Goal: Navigation & Orientation: Find specific page/section

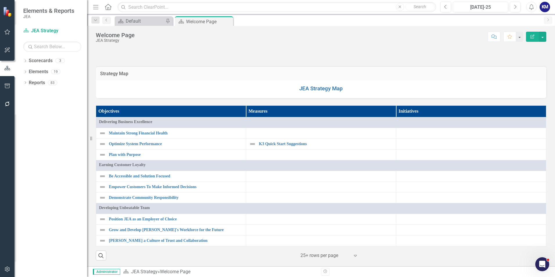
scroll to position [464, 0]
click at [316, 89] on link "JEA Strategy Map" at bounding box center [321, 88] width 44 height 6
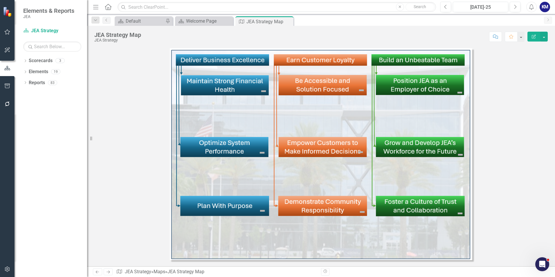
click at [315, 205] on img at bounding box center [321, 154] width 302 height 212
click at [261, 89] on img at bounding box center [263, 91] width 7 height 7
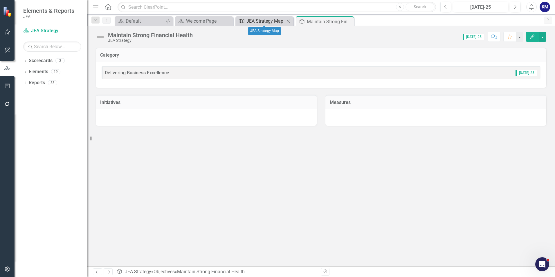
click at [266, 22] on div "JEA Strategy Map" at bounding box center [265, 20] width 38 height 7
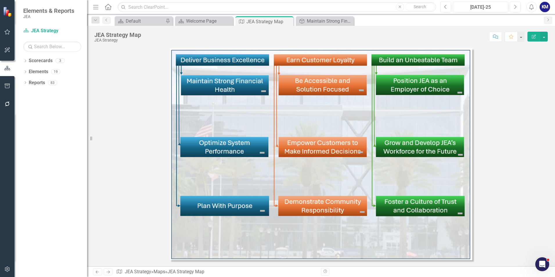
click at [325, 146] on img at bounding box center [321, 154] width 302 height 212
click at [362, 150] on img at bounding box center [360, 152] width 7 height 7
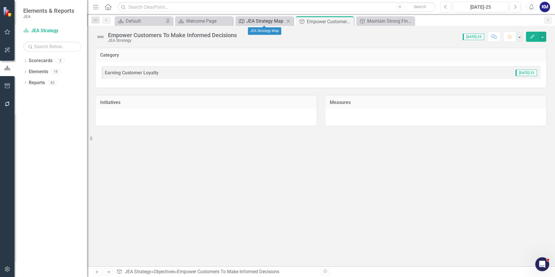
click at [262, 21] on div "JEA Strategy Map" at bounding box center [265, 20] width 38 height 7
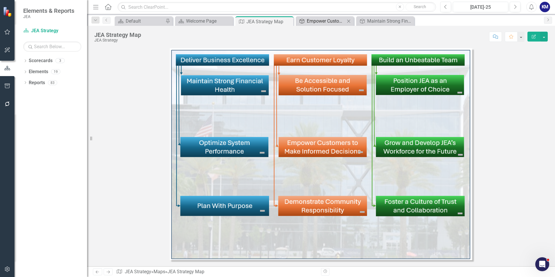
click at [315, 21] on div "Empower Customers To Make Informed Decisions" at bounding box center [326, 20] width 38 height 7
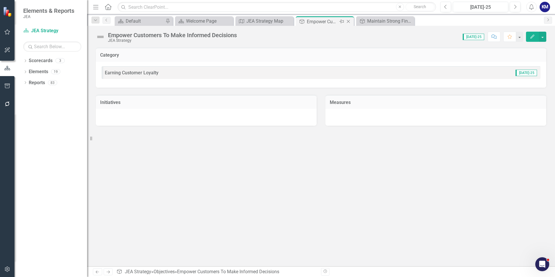
click at [350, 21] on icon "Close" at bounding box center [348, 21] width 6 height 5
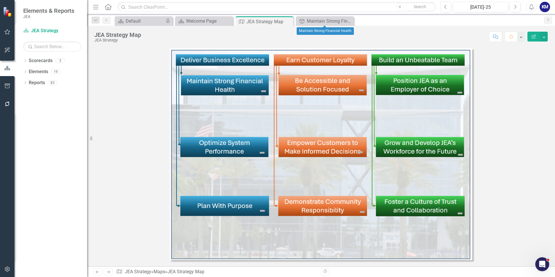
click at [0, 0] on icon "Close" at bounding box center [0, 0] width 0 height 0
click at [39, 80] on link "Reports" at bounding box center [37, 83] width 16 height 7
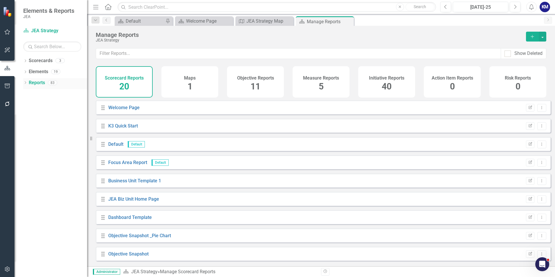
click at [25, 82] on icon at bounding box center [25, 82] width 1 height 3
click at [26, 82] on icon "Dropdown" at bounding box center [24, 82] width 3 height 4
click at [27, 61] on icon "Dropdown" at bounding box center [25, 61] width 4 height 3
click at [40, 83] on link "K3 Quick Start Suggestions" at bounding box center [59, 83] width 55 height 7
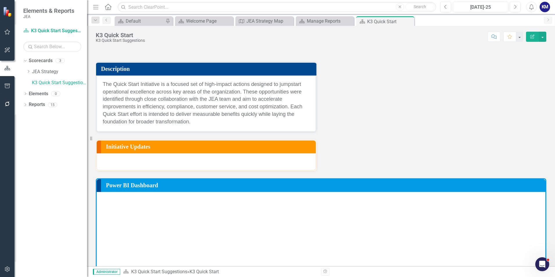
scroll to position [3, 0]
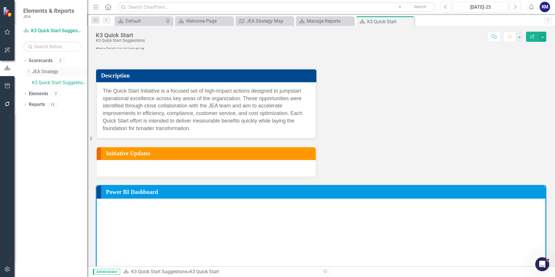
click at [45, 74] on link "JEA Strategy" at bounding box center [59, 71] width 55 height 7
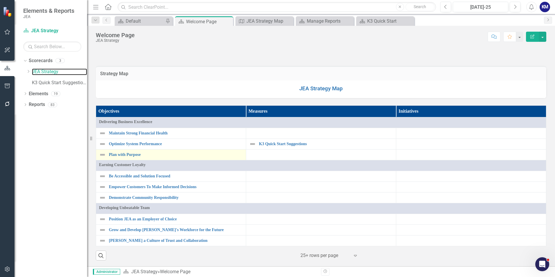
scroll to position [464, 0]
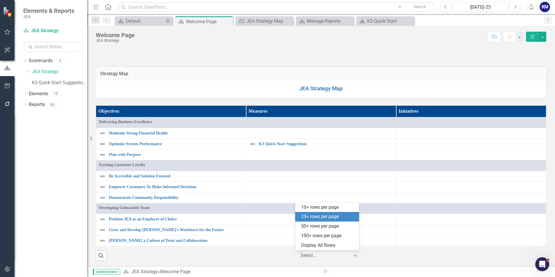
click at [358, 256] on div "Expand" at bounding box center [356, 255] width 9 height 10
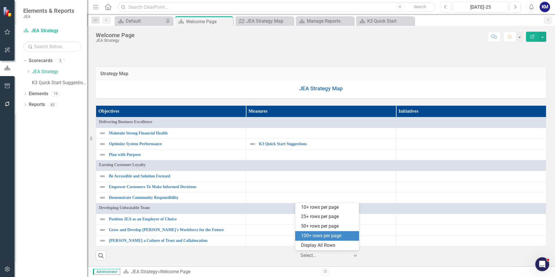
click at [331, 236] on div "100+ rows per page" at bounding box center [328, 235] width 55 height 7
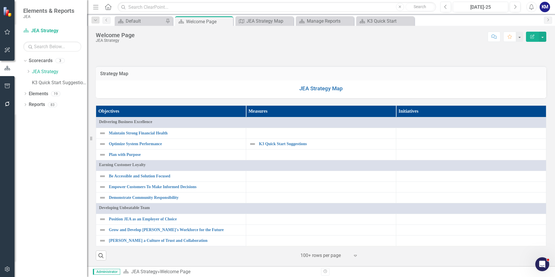
click at [111, 110] on th "Objectives" at bounding box center [171, 112] width 150 height 12
click at [190, 101] on div "Objectives Sort Ascending Measures Initiatives Delivering Business Excellence M…" at bounding box center [320, 179] width 459 height 162
click at [208, 111] on th "Objectives Sort Ascending" at bounding box center [171, 112] width 150 height 12
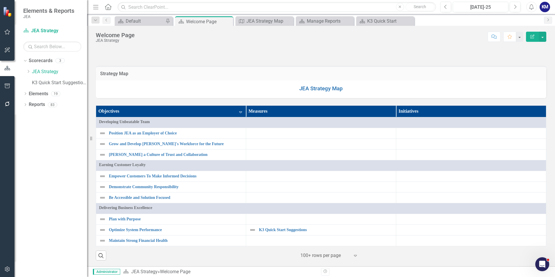
click at [186, 102] on div "Objectives Sort Descending Measures Initiatives Developing Unbeatable Team Posi…" at bounding box center [320, 179] width 459 height 162
click at [286, 230] on link "K3 Quick Start Suggestions" at bounding box center [326, 230] width 134 height 4
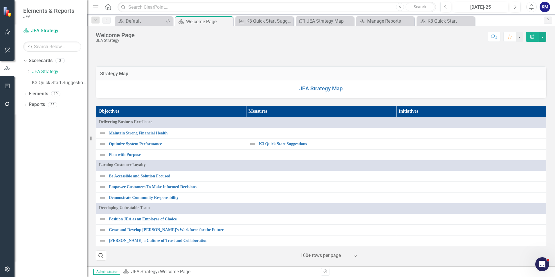
scroll to position [464, 0]
click at [404, 107] on th "Initiatives" at bounding box center [471, 112] width 150 height 12
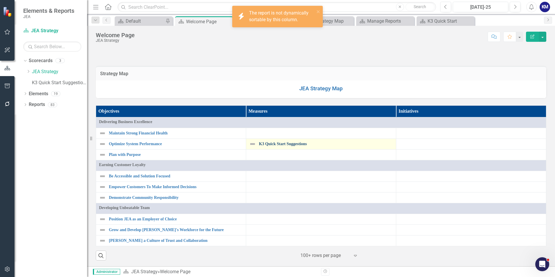
click at [272, 144] on link "K3 Quick Start Suggestions" at bounding box center [326, 144] width 134 height 4
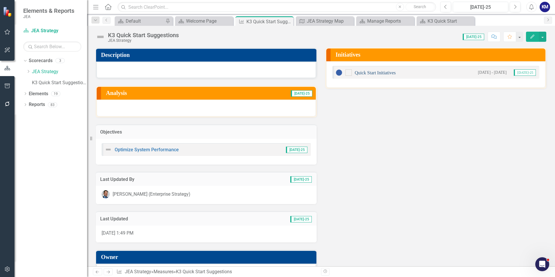
click at [373, 74] on link "Quick Start Initiatives" at bounding box center [375, 72] width 41 height 5
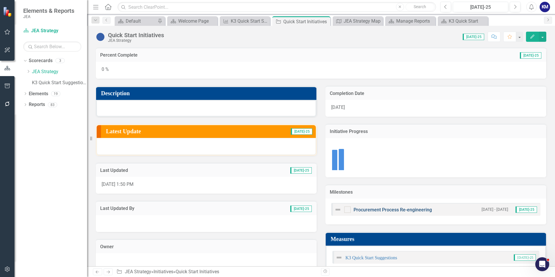
click at [420, 208] on link "Procurement Process Re-engineering" at bounding box center [392, 210] width 78 height 6
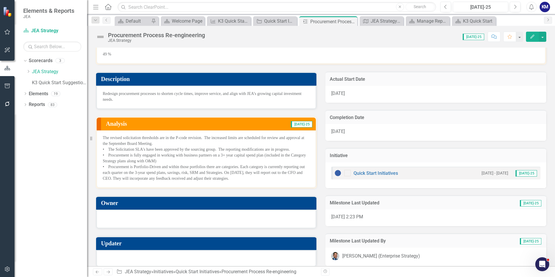
scroll to position [21, 0]
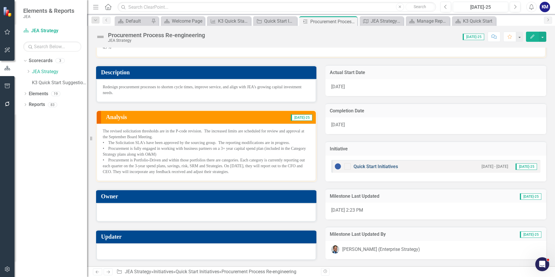
click at [368, 167] on link "Quick Start Initiatives" at bounding box center [375, 167] width 44 height 6
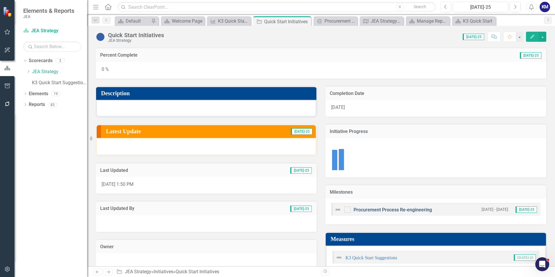
click at [385, 211] on link "Procurement Process Re-engineering" at bounding box center [392, 210] width 78 height 6
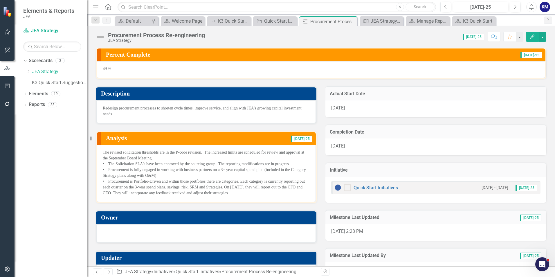
scroll to position [21, 0]
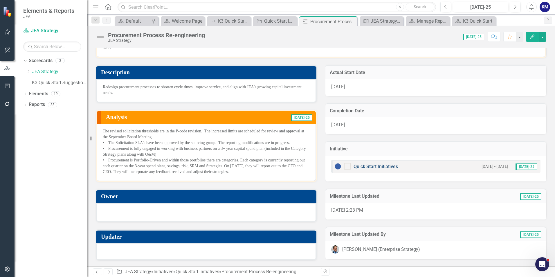
click at [373, 165] on link "Quick Start Initiatives" at bounding box center [375, 167] width 44 height 6
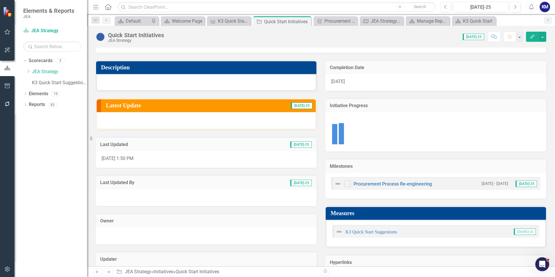
scroll to position [51, 0]
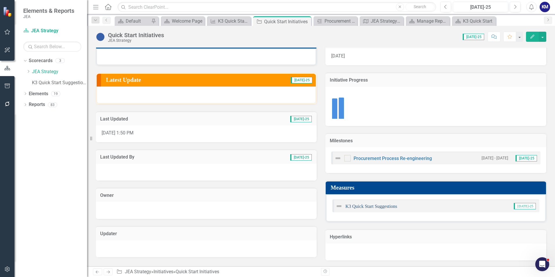
click at [367, 207] on link "K3 Quick Start Suggestions" at bounding box center [371, 206] width 52 height 5
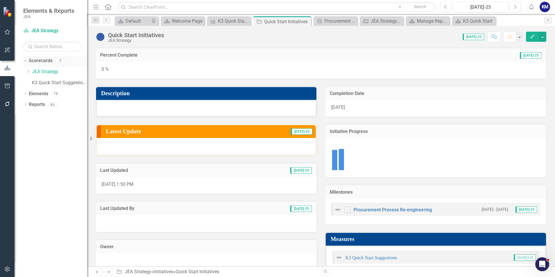
click at [25, 61] on icon "Dropdown" at bounding box center [24, 60] width 3 height 4
click at [43, 71] on link "Elements" at bounding box center [38, 71] width 19 height 7
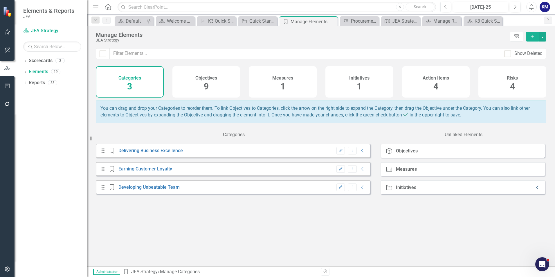
click at [535, 190] on icon "Collapse" at bounding box center [538, 187] width 6 height 5
click at [403, 167] on div "Measure Measures" at bounding box center [462, 169] width 164 height 14
click at [407, 171] on div "Measures" at bounding box center [406, 169] width 21 height 5
click at [545, 9] on div "KM" at bounding box center [544, 7] width 10 height 10
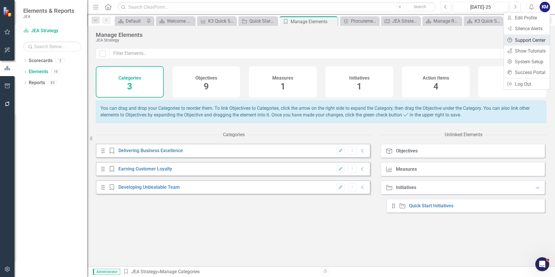
click at [535, 40] on link "Help Support Center" at bounding box center [527, 40] width 46 height 11
click at [6, 46] on button "button" at bounding box center [7, 50] width 13 height 12
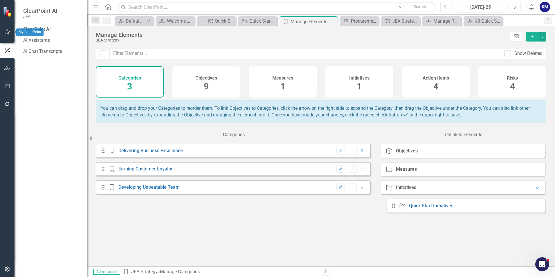
click at [6, 30] on icon "button" at bounding box center [7, 32] width 6 height 5
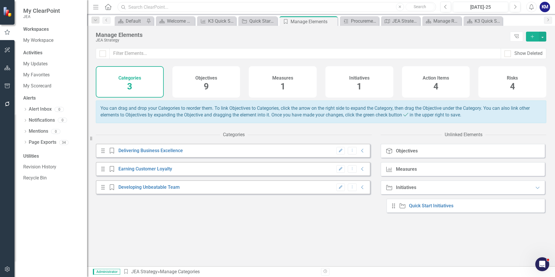
click at [144, 9] on input "text" at bounding box center [277, 7] width 318 height 10
type input "goals"
click at [397, 6] on button "Close" at bounding box center [400, 7] width 8 height 8
click at [504, 6] on div "[DATE]-25" at bounding box center [480, 7] width 51 height 7
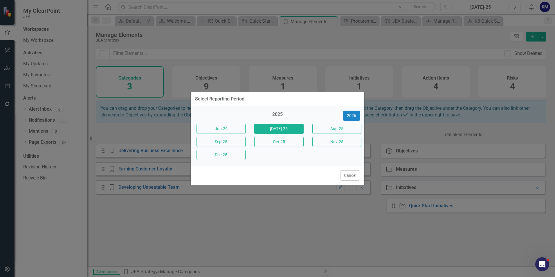
click at [367, 69] on div "Select Reporting Period 2025 [DATE]-25 [DATE]-25 Aug-25 Sep-25 Oct-25 Nov-25 De…" at bounding box center [277, 138] width 555 height 277
click at [348, 171] on button "Cancel" at bounding box center [350, 175] width 20 height 10
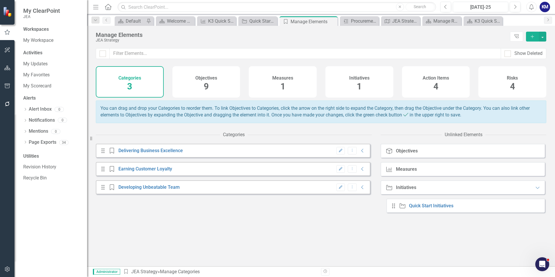
click at [145, 77] on div "Categories 3" at bounding box center [130, 81] width 68 height 31
click at [224, 76] on div "Objectives 9" at bounding box center [206, 81] width 68 height 31
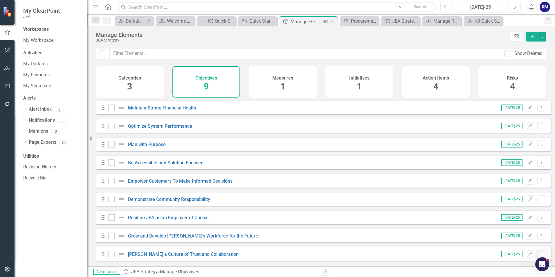
click at [333, 20] on icon "Close" at bounding box center [332, 21] width 6 height 5
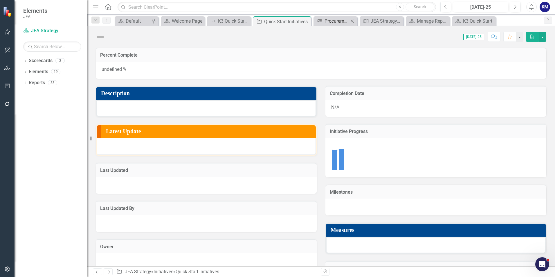
click at [333, 20] on div "Procurement Process Re-engineering" at bounding box center [336, 20] width 24 height 7
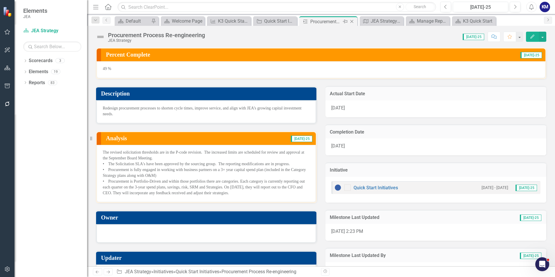
click at [353, 20] on icon "Close" at bounding box center [352, 21] width 6 height 5
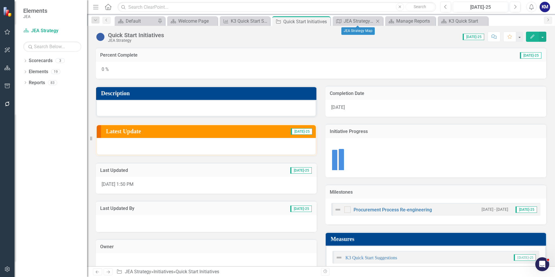
click at [377, 20] on icon "Close" at bounding box center [378, 21] width 6 height 5
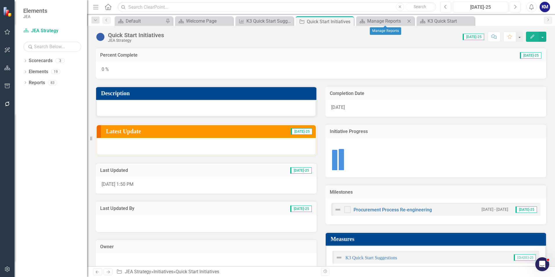
click at [411, 21] on icon "Close" at bounding box center [409, 21] width 6 height 5
click at [410, 21] on icon "Close" at bounding box center [409, 21] width 6 height 5
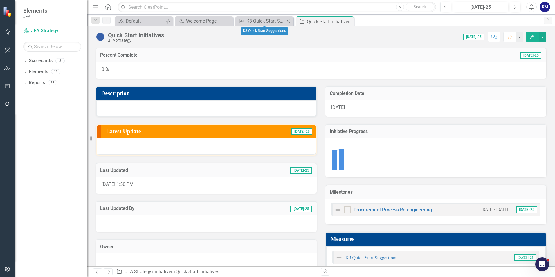
click at [291, 22] on icon "Close" at bounding box center [288, 21] width 6 height 5
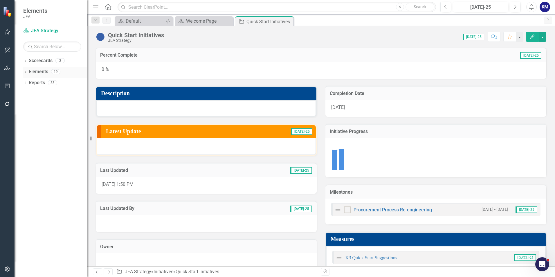
click at [48, 71] on link "Elements" at bounding box center [38, 71] width 19 height 7
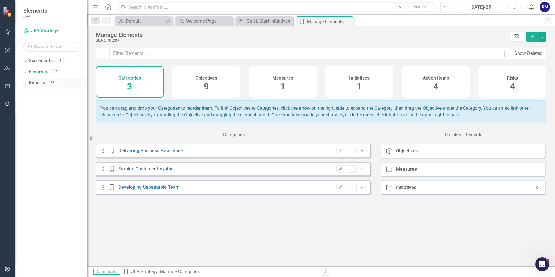
click at [30, 87] on div "Reports" at bounding box center [37, 83] width 16 height 10
click at [38, 86] on div "Reports" at bounding box center [37, 83] width 16 height 10
click at [24, 82] on icon "Dropdown" at bounding box center [25, 83] width 4 height 3
click at [48, 91] on link "Scorecard Scorecards" at bounding box center [47, 93] width 32 height 7
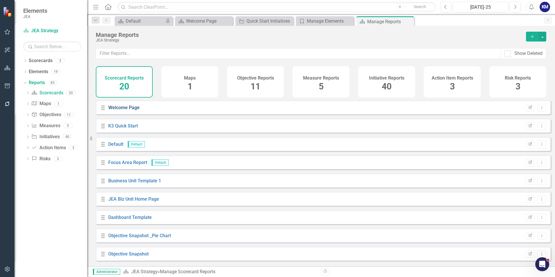
click at [124, 110] on link "Welcome Page" at bounding box center [123, 108] width 31 height 6
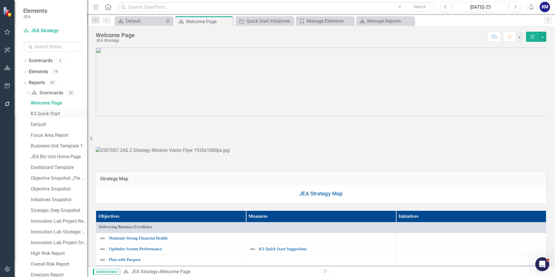
click at [53, 112] on div "K3 Quick Start" at bounding box center [59, 113] width 56 height 5
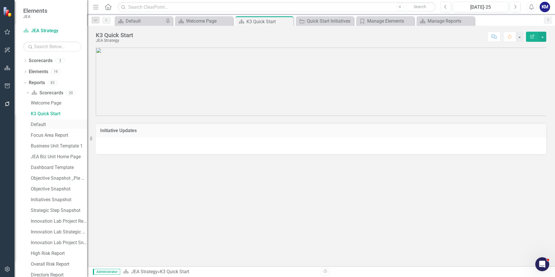
click at [44, 125] on div "Default" at bounding box center [59, 124] width 56 height 5
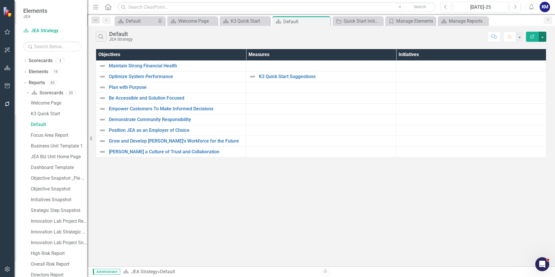
click at [541, 37] on button "button" at bounding box center [543, 37] width 8 height 10
click at [540, 52] on link "Edit Report Edit Report" at bounding box center [523, 47] width 46 height 11
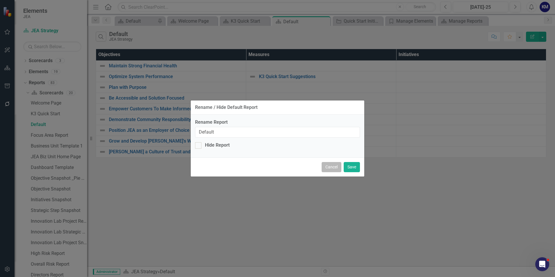
click at [331, 168] on button "Cancel" at bounding box center [332, 167] width 20 height 10
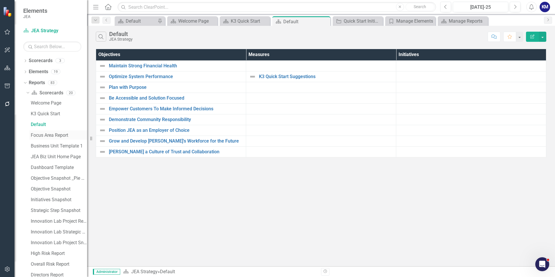
click at [51, 133] on div "Focus Area Report" at bounding box center [59, 135] width 56 height 5
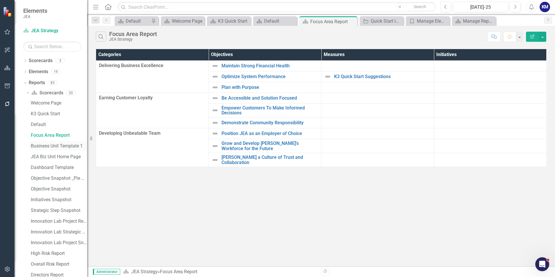
click at [54, 144] on div "Business Unit Template 1" at bounding box center [59, 145] width 56 height 5
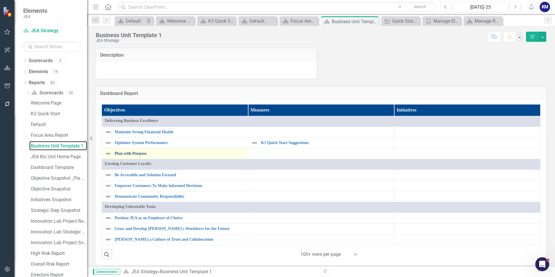
scroll to position [5, 0]
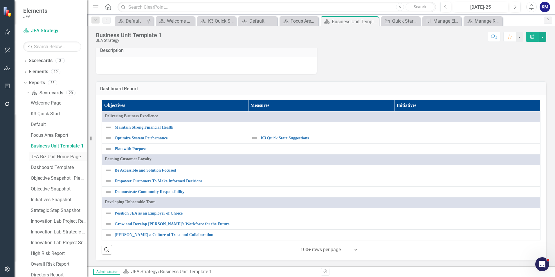
click at [44, 156] on div "JEA Biz Unit Home Page" at bounding box center [59, 156] width 56 height 5
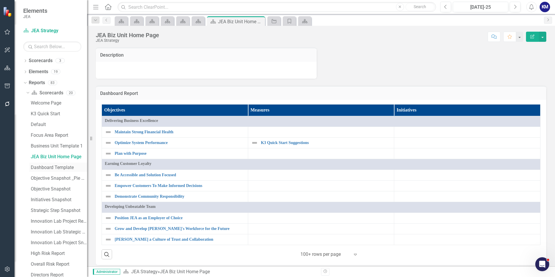
click at [56, 167] on div "Dashboard Template" at bounding box center [59, 167] width 56 height 5
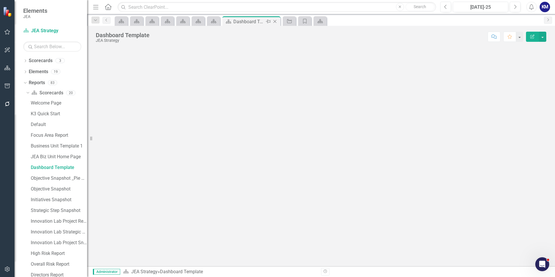
click at [275, 20] on icon "Close" at bounding box center [275, 21] width 6 height 5
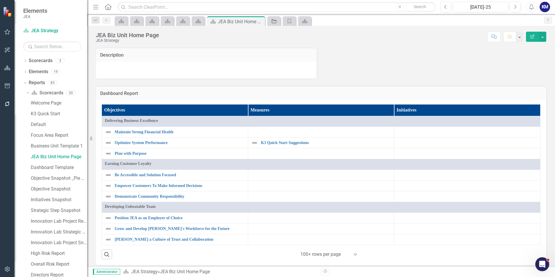
click at [275, 20] on icon "Initiative" at bounding box center [274, 21] width 6 height 5
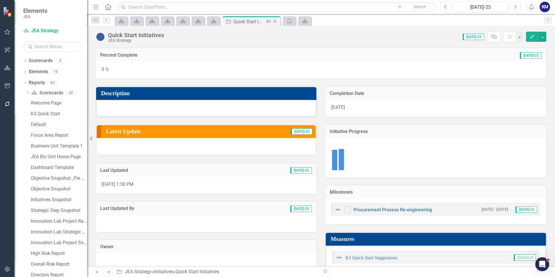
click at [277, 21] on icon "Close" at bounding box center [275, 21] width 6 height 5
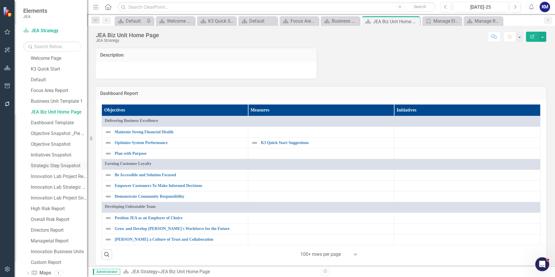
scroll to position [87, 0]
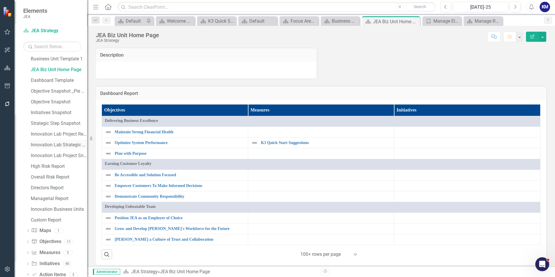
click at [50, 147] on div "Innovation Lab Strategic Step Snapshot" at bounding box center [59, 144] width 56 height 5
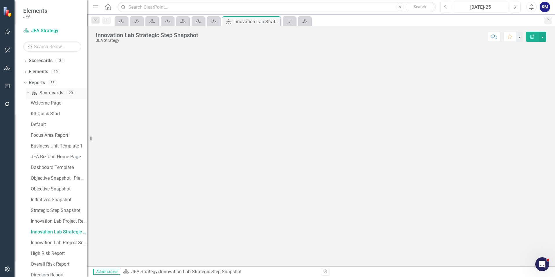
click at [26, 92] on icon "Dropdown" at bounding box center [27, 93] width 3 height 4
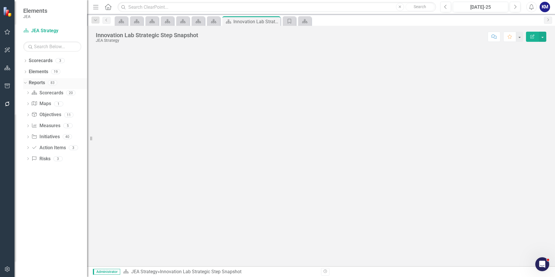
click at [27, 84] on div "Dropdown" at bounding box center [24, 82] width 5 height 4
click at [27, 84] on icon "Dropdown" at bounding box center [25, 83] width 4 height 3
click at [52, 138] on link "Initiative Initiatives" at bounding box center [45, 136] width 28 height 7
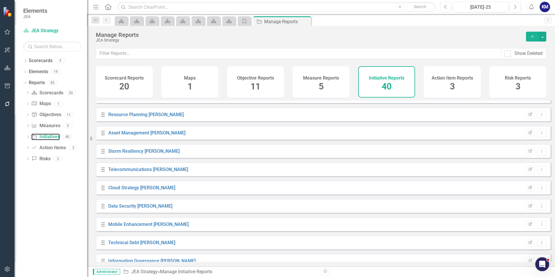
scroll to position [290, 0]
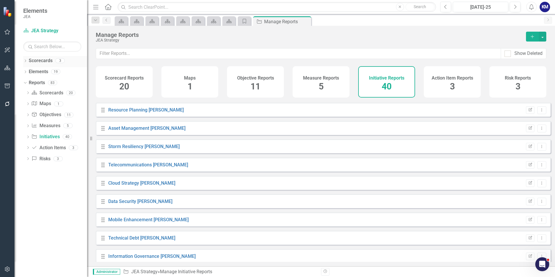
click at [42, 63] on link "Scorecards" at bounding box center [41, 60] width 24 height 7
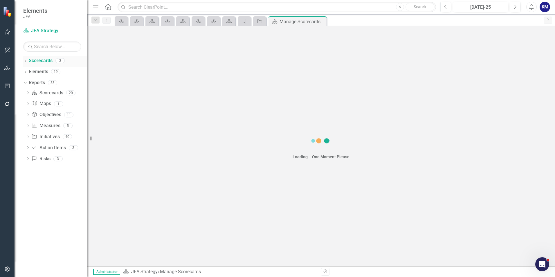
click at [24, 62] on icon "Dropdown" at bounding box center [25, 61] width 4 height 3
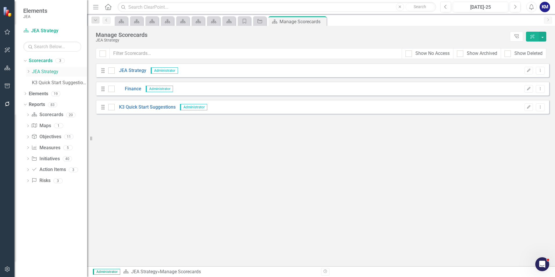
click at [36, 73] on link "JEA Strategy" at bounding box center [59, 71] width 55 height 7
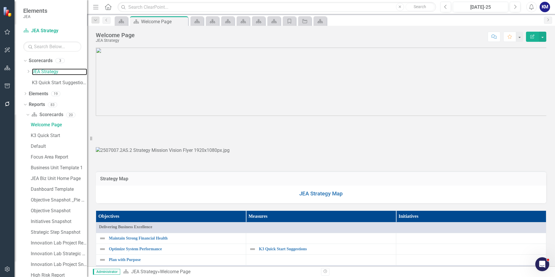
scroll to position [29, 0]
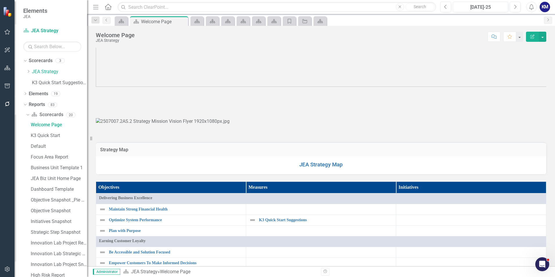
click at [202, 94] on img at bounding box center [321, 94] width 450 height 0
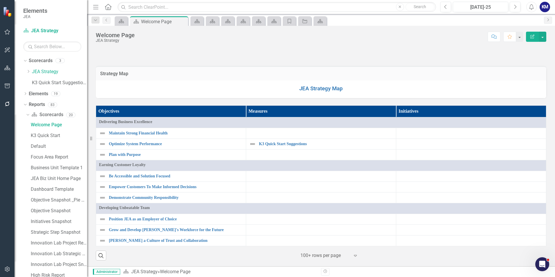
scroll to position [464, 0]
click at [285, 112] on th "Measures" at bounding box center [321, 112] width 150 height 12
click at [289, 145] on link "K3 Quick Start Suggestions" at bounding box center [326, 144] width 134 height 4
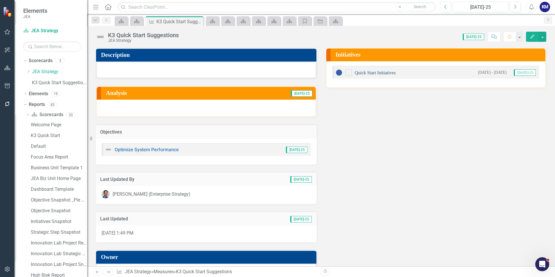
click at [365, 73] on link "Quick Start Initiatives" at bounding box center [375, 72] width 41 height 5
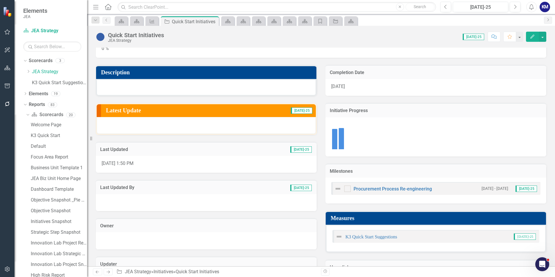
scroll to position [51, 0]
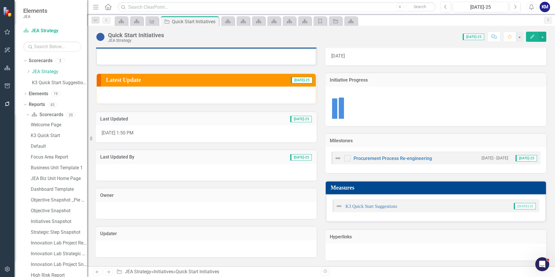
click at [261, 183] on div "Owner" at bounding box center [206, 199] width 230 height 39
click at [384, 207] on link "K3 Quick Start Suggestions" at bounding box center [371, 206] width 52 height 5
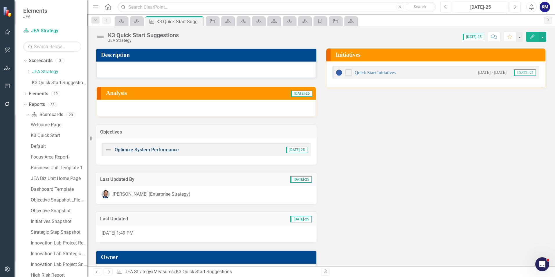
click at [169, 151] on link "Optimize System Performance" at bounding box center [147, 150] width 64 height 6
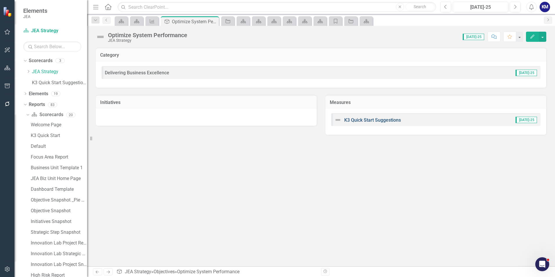
click at [368, 120] on link "K3 Quick Start Suggestions" at bounding box center [372, 120] width 57 height 6
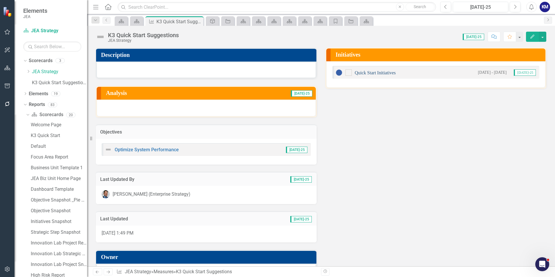
click at [382, 71] on link "Quick Start Initiatives" at bounding box center [375, 72] width 41 height 5
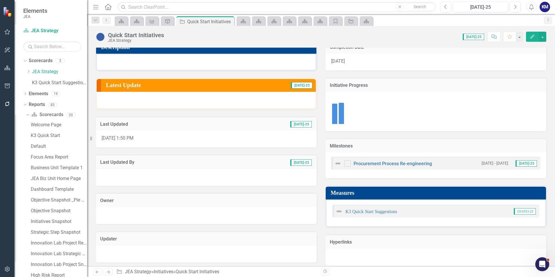
scroll to position [51, 0]
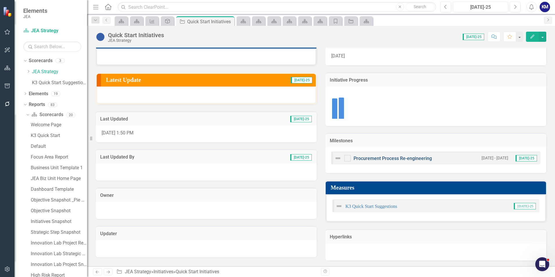
click at [380, 160] on link "Procurement Process Re-engineering" at bounding box center [392, 159] width 78 height 6
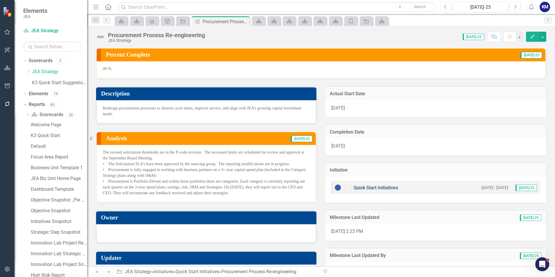
drag, startPoint x: 366, startPoint y: 195, endPoint x: 372, endPoint y: 187, distance: 9.9
click at [366, 195] on div "Quick Start Initiatives [DATE] - [DATE] [DATE]-25" at bounding box center [435, 190] width 221 height 26
click at [375, 184] on div "Quick Start Initiatives" at bounding box center [366, 187] width 64 height 7
click at [384, 187] on link "Quick Start Initiatives" at bounding box center [375, 188] width 44 height 6
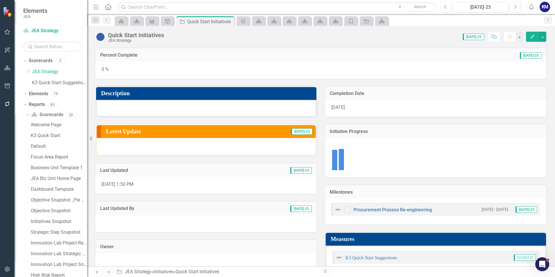
click at [150, 21] on icon "Measure" at bounding box center [152, 21] width 6 height 5
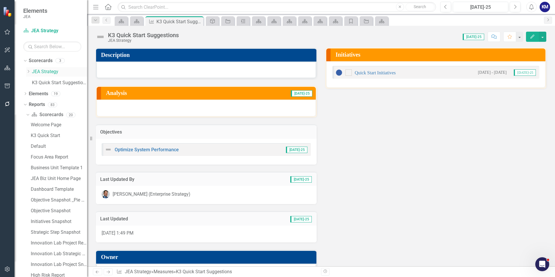
click at [45, 75] on link "JEA Strategy" at bounding box center [59, 71] width 55 height 7
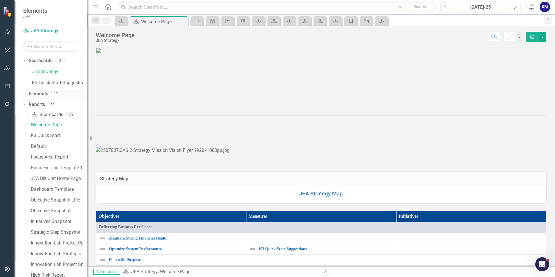
click at [48, 93] on div "Elements 19" at bounding box center [58, 94] width 58 height 11
click at [23, 94] on div "Dropdown Scorecards 3 Dropdown JEA Strategy Finance K3 Quick Start Suggestions …" at bounding box center [51, 166] width 73 height 221
click at [24, 94] on icon "Dropdown" at bounding box center [25, 94] width 4 height 3
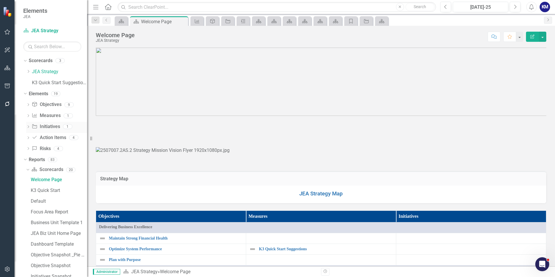
click at [48, 125] on link "Initiative Initiatives" at bounding box center [46, 126] width 28 height 7
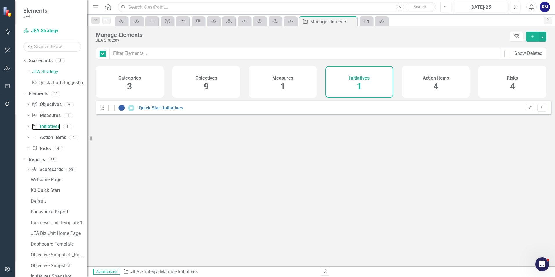
checkbox input "false"
click at [344, 82] on div "Initiatives 1" at bounding box center [359, 81] width 68 height 31
click at [363, 86] on div "Initiatives 1" at bounding box center [359, 81] width 68 height 31
click at [172, 111] on link "Quick Start Initiatives" at bounding box center [161, 108] width 44 height 6
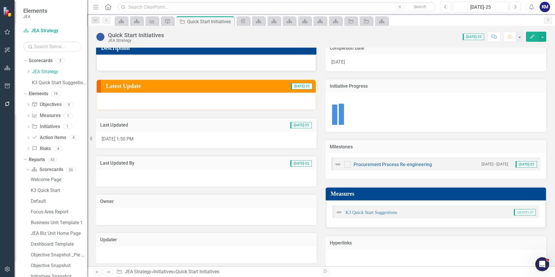
scroll to position [51, 0]
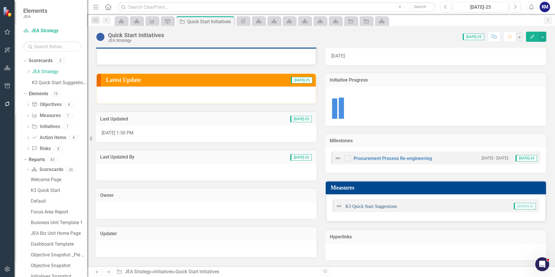
click at [373, 206] on link "K3 Quick Start Suggestions" at bounding box center [371, 206] width 52 height 5
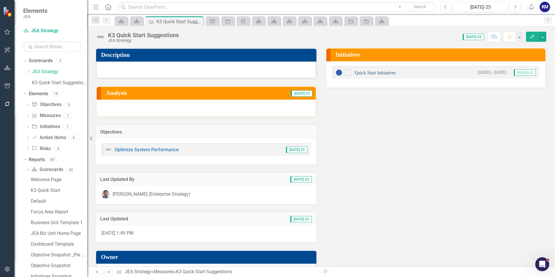
click at [375, 71] on link "Quick Start Initiatives" at bounding box center [375, 72] width 41 height 5
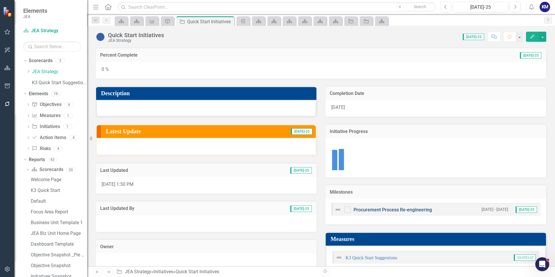
click at [411, 211] on link "Procurement Process Re-engineering" at bounding box center [392, 210] width 78 height 6
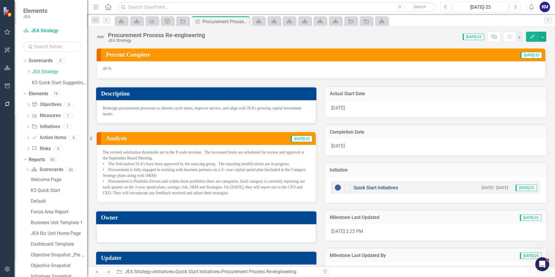
click at [375, 189] on link "Quick Start Initiatives" at bounding box center [375, 188] width 44 height 6
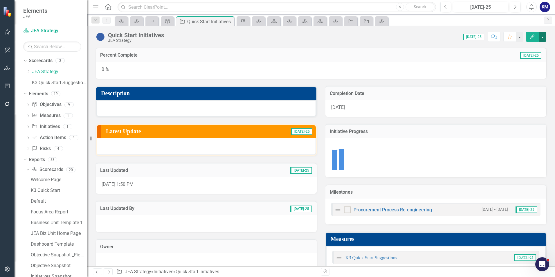
click at [540, 35] on button "button" at bounding box center [543, 37] width 8 height 10
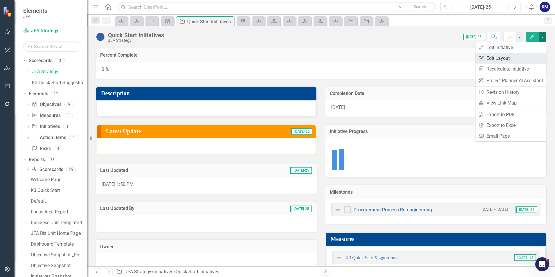
click at [507, 55] on link "Edit Report Edit Layout" at bounding box center [510, 58] width 71 height 11
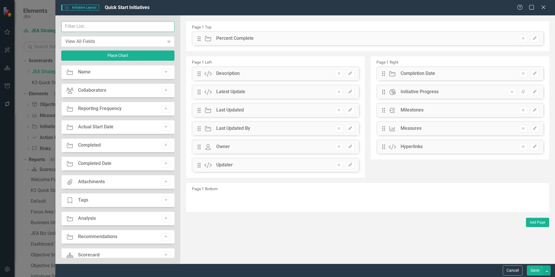
click at [127, 24] on input "text" at bounding box center [117, 26] width 113 height 11
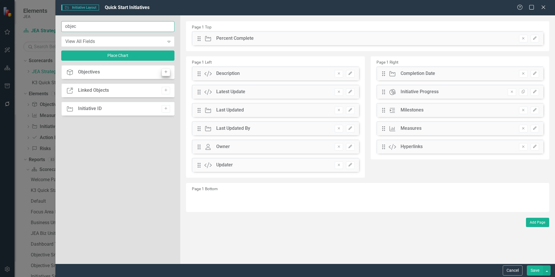
type input "objec"
click at [164, 72] on icon "Add" at bounding box center [166, 71] width 4 height 3
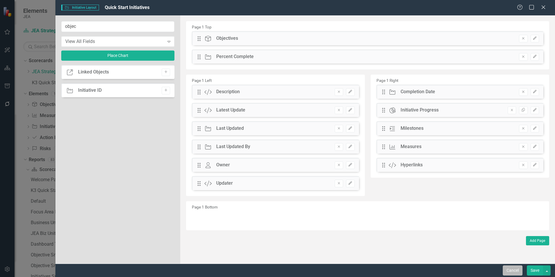
click at [509, 270] on button "Cancel" at bounding box center [513, 270] width 20 height 10
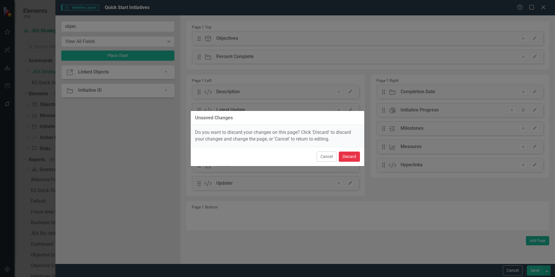
drag, startPoint x: 346, startPoint y: 156, endPoint x: 352, endPoint y: 156, distance: 5.3
click at [347, 156] on button "Discard" at bounding box center [349, 156] width 21 height 10
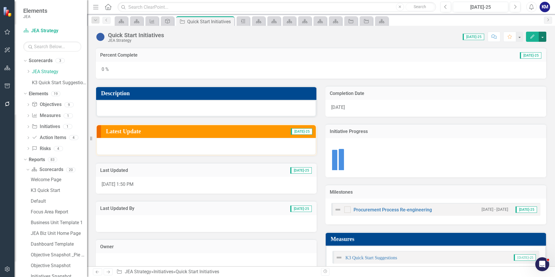
click at [542, 40] on button "button" at bounding box center [543, 37] width 8 height 10
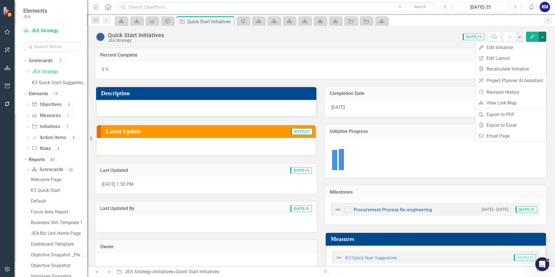
click at [387, 136] on div "Initiative Progress" at bounding box center [435, 131] width 221 height 14
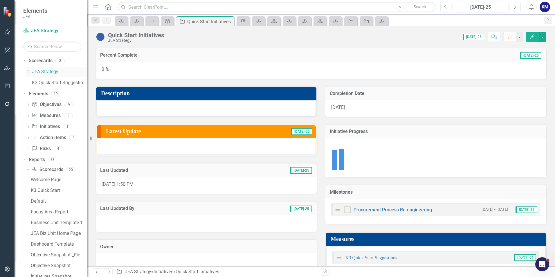
click at [44, 72] on link "JEA Strategy" at bounding box center [59, 71] width 55 height 7
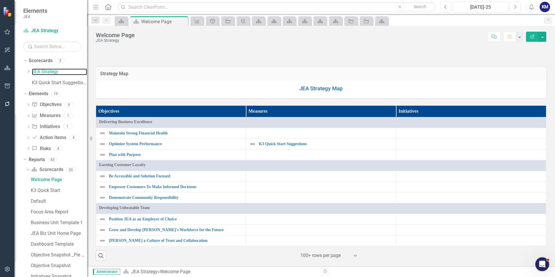
scroll to position [464, 0]
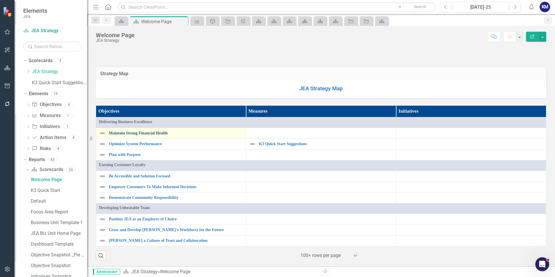
click at [152, 134] on link "Maintain Strong Financial Health" at bounding box center [176, 133] width 134 height 4
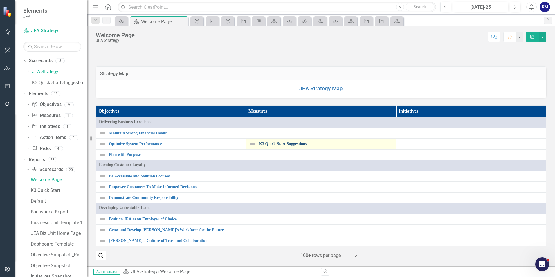
click at [285, 146] on link "K3 Quick Start Suggestions" at bounding box center [326, 144] width 134 height 4
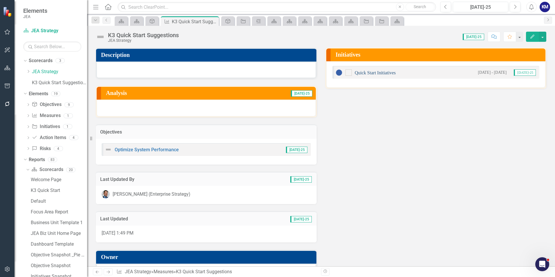
click at [382, 73] on link "Quick Start Initiatives" at bounding box center [375, 72] width 41 height 5
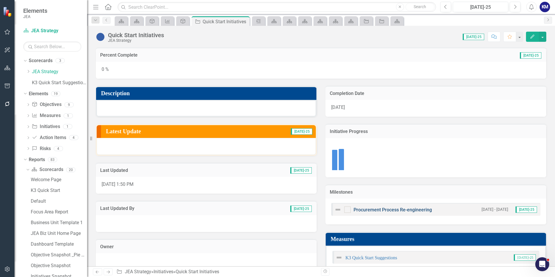
click at [394, 208] on link "Procurement Process Re-engineering" at bounding box center [392, 210] width 78 height 6
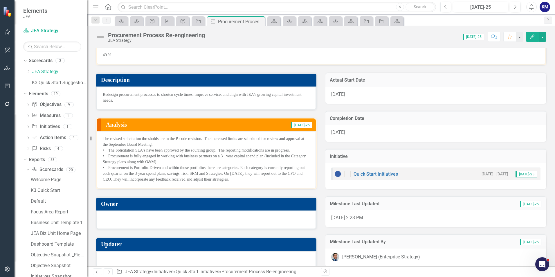
scroll to position [21, 0]
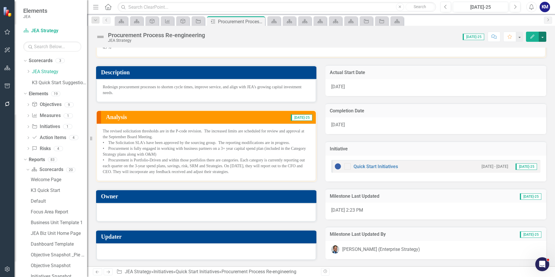
click at [543, 37] on button "button" at bounding box center [543, 37] width 8 height 10
click at [524, 58] on link "Edit Report Edit Layout" at bounding box center [516, 58] width 59 height 11
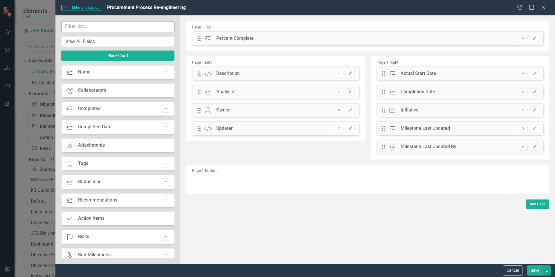
click at [106, 28] on input "text" at bounding box center [117, 26] width 113 height 11
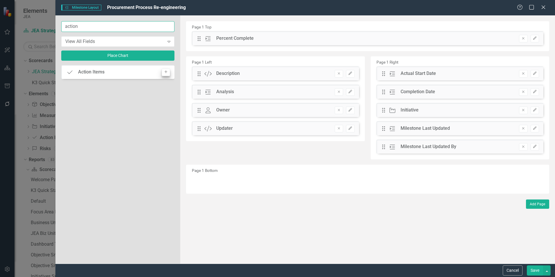
type input "action"
click at [167, 74] on button "Add" at bounding box center [166, 72] width 8 height 8
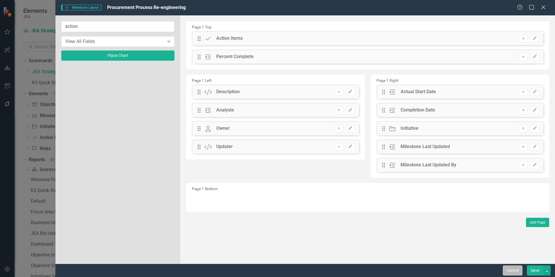
click at [514, 272] on button "Cancel" at bounding box center [513, 270] width 20 height 10
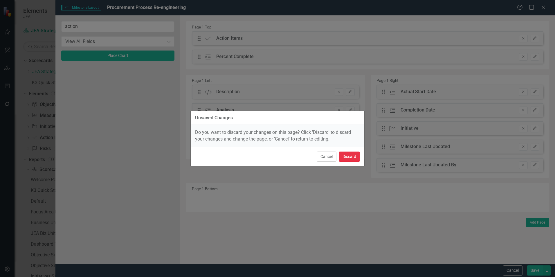
click at [349, 156] on button "Discard" at bounding box center [349, 156] width 21 height 10
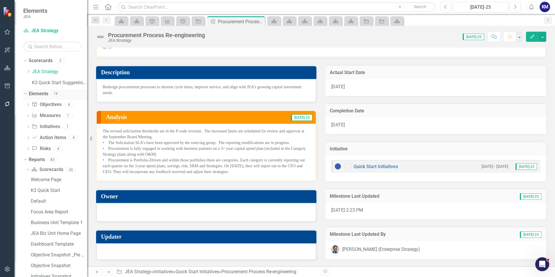
click at [41, 92] on link "Elements" at bounding box center [38, 94] width 19 height 7
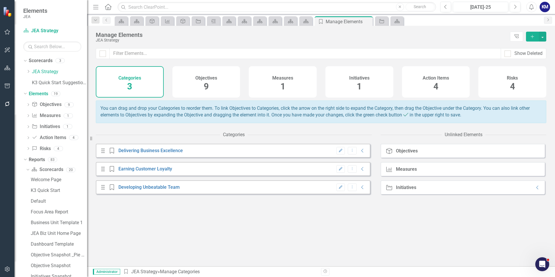
click at [415, 77] on div "Action Items 4" at bounding box center [436, 81] width 68 height 31
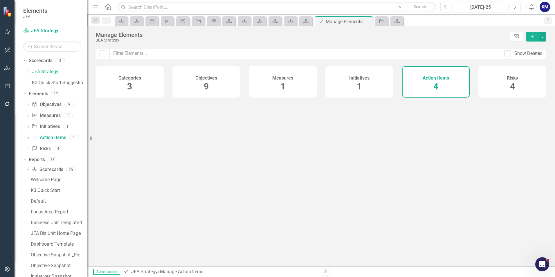
click at [438, 79] on h4 "Action Items" at bounding box center [436, 77] width 26 height 5
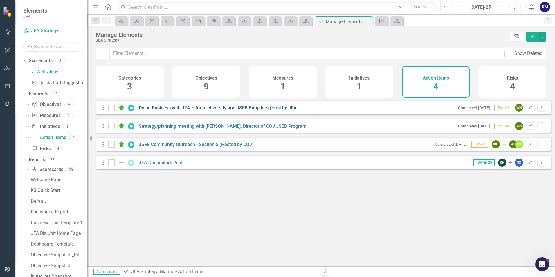
click at [195, 111] on link "Doing Business with JEA – for all diversity and JSEB Suppliers (Host by JEA" at bounding box center [218, 108] width 158 height 6
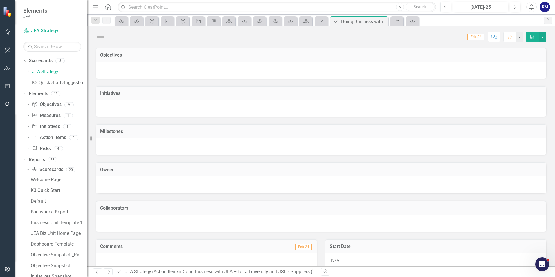
checkbox input "true"
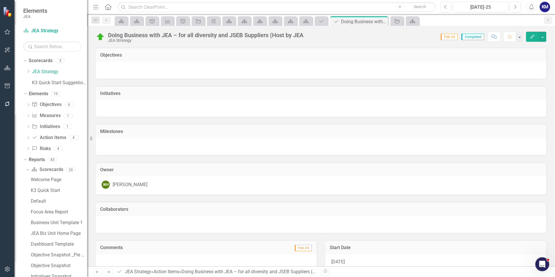
click at [170, 144] on div at bounding box center [321, 146] width 450 height 17
click at [384, 21] on icon "Close" at bounding box center [383, 21] width 6 height 5
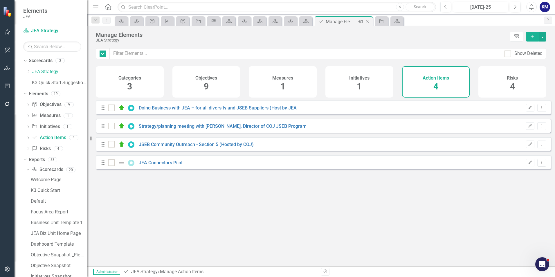
checkbox input "false"
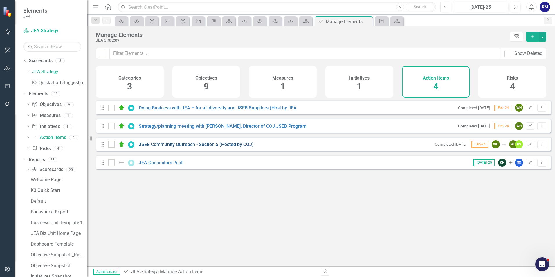
click at [196, 147] on link "JSEB Community Outreach - Section 5 (Hosted by COJ)" at bounding box center [196, 145] width 115 height 6
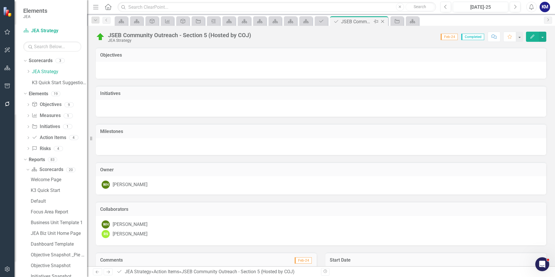
click at [382, 22] on icon "Close" at bounding box center [383, 21] width 6 height 5
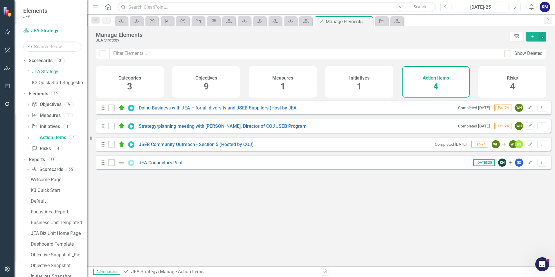
click at [162, 166] on div "JEA Connectors Pilot" at bounding box center [146, 162] width 76 height 7
click at [164, 165] on link "JEA Connectors Pilot" at bounding box center [161, 163] width 44 height 6
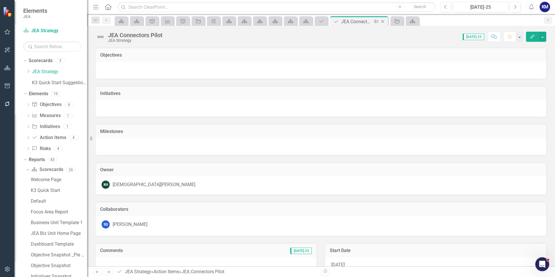
click at [384, 23] on icon at bounding box center [382, 21] width 3 height 3
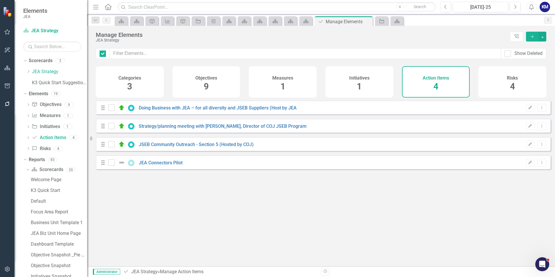
checkbox input "false"
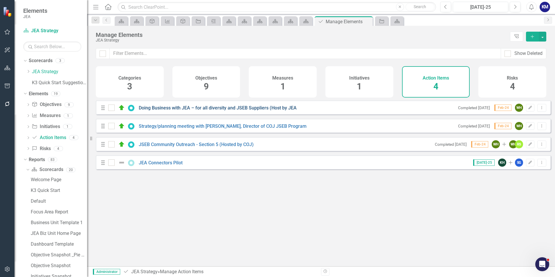
click at [178, 111] on link "Doing Business with JEA – for all diversity and JSEB Suppliers (Host by JEA" at bounding box center [218, 108] width 158 height 6
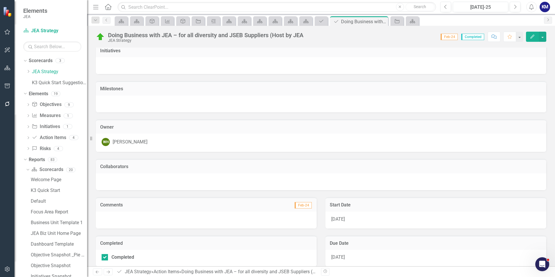
scroll to position [87, 0]
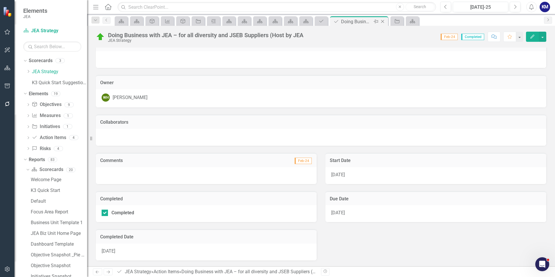
click at [384, 21] on icon "Close" at bounding box center [383, 21] width 6 height 5
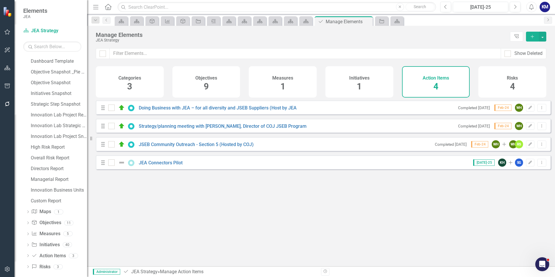
scroll to position [187, 0]
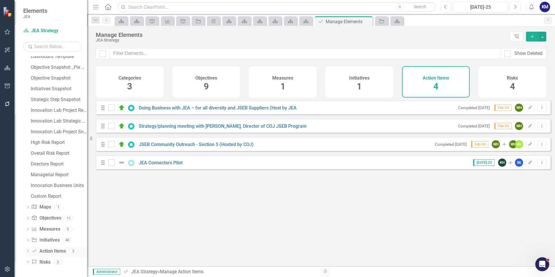
click at [27, 251] on icon "Dropdown" at bounding box center [28, 251] width 4 height 3
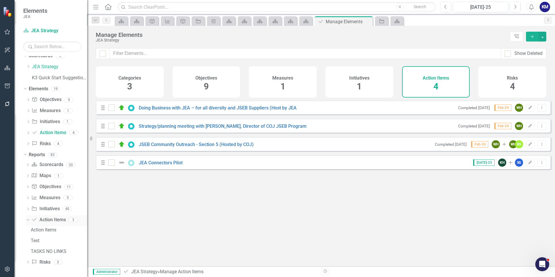
click at [55, 222] on link "Action Item Action Items" at bounding box center [48, 219] width 34 height 7
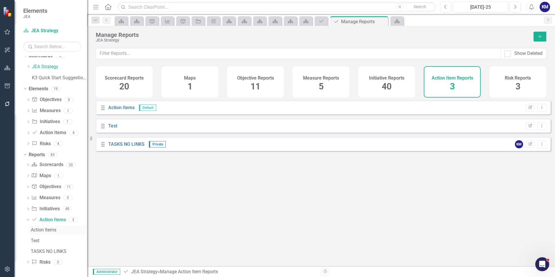
click at [54, 228] on div "Action Items" at bounding box center [59, 229] width 56 height 5
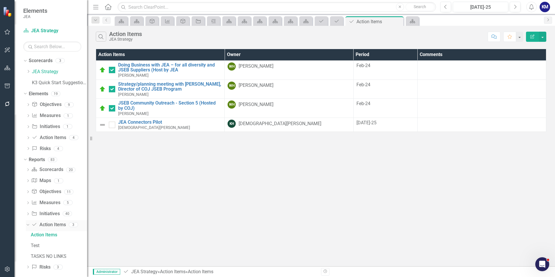
click at [27, 224] on icon "Dropdown" at bounding box center [27, 224] width 3 height 4
click at [29, 223] on div "Dropdown" at bounding box center [28, 225] width 4 height 5
click at [48, 242] on link "Test" at bounding box center [58, 245] width 58 height 9
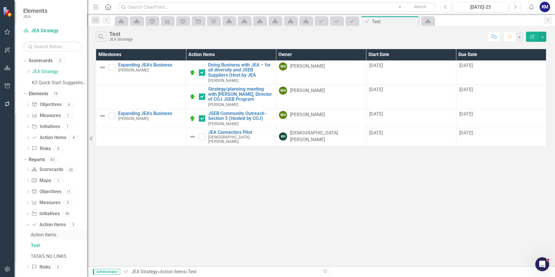
click at [43, 235] on div "Action Items" at bounding box center [59, 234] width 56 height 5
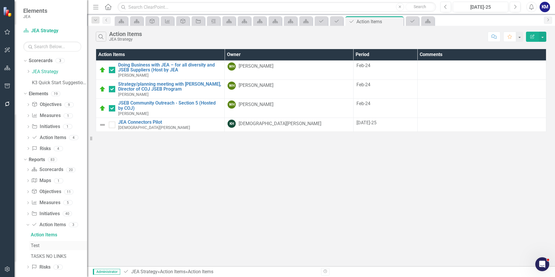
click at [35, 247] on div "Test" at bounding box center [59, 245] width 56 height 5
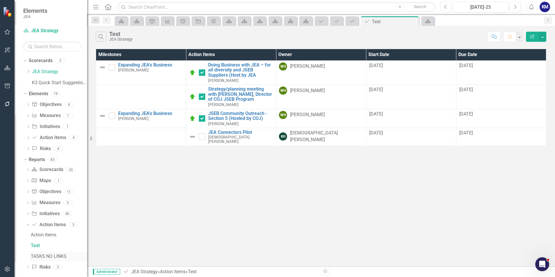
click at [59, 257] on div "TASKS NO LINKS" at bounding box center [59, 256] width 56 height 5
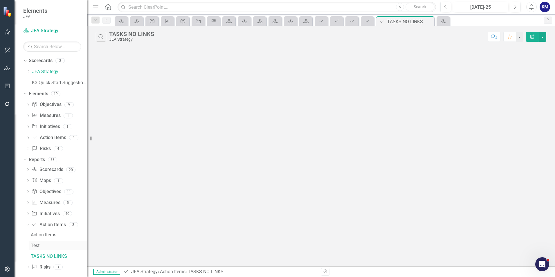
click at [50, 245] on div "Test" at bounding box center [59, 245] width 56 height 5
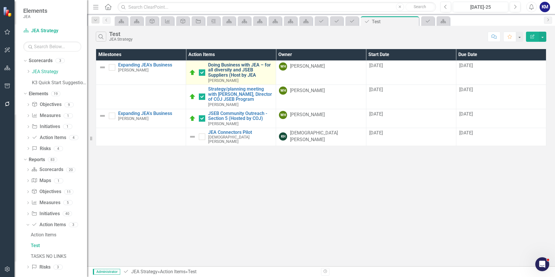
click at [223, 64] on link "Doing Business with JEA – for all diversity and JSEB Suppliers (Host by JEA" at bounding box center [240, 69] width 65 height 15
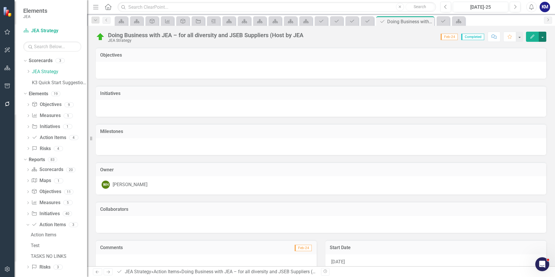
click at [546, 38] on button "button" at bounding box center [543, 37] width 8 height 10
click at [333, 102] on div at bounding box center [321, 108] width 450 height 17
click at [315, 68] on div at bounding box center [321, 70] width 450 height 17
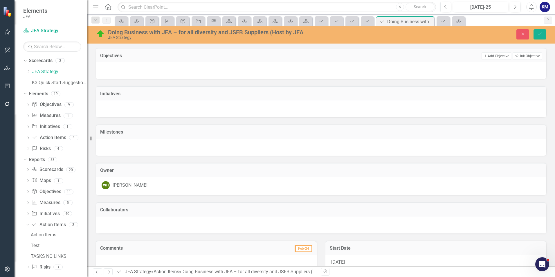
click at [338, 72] on div at bounding box center [321, 70] width 450 height 17
click at [485, 56] on button "Add Add Objective" at bounding box center [495, 56] width 29 height 8
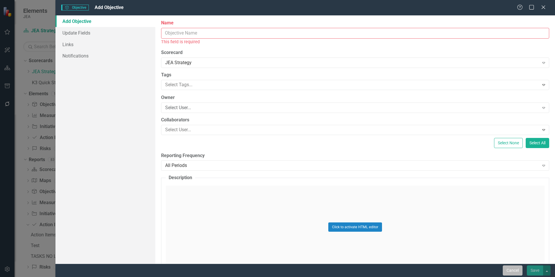
click at [518, 268] on button "Cancel" at bounding box center [513, 270] width 20 height 10
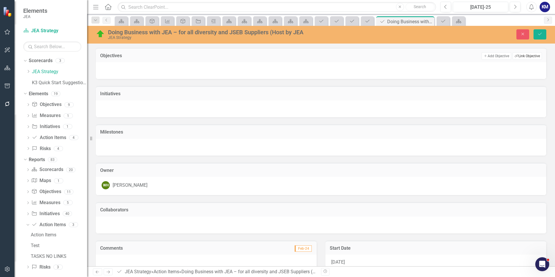
click at [525, 55] on button "Link Tag Link Objective" at bounding box center [526, 56] width 29 height 8
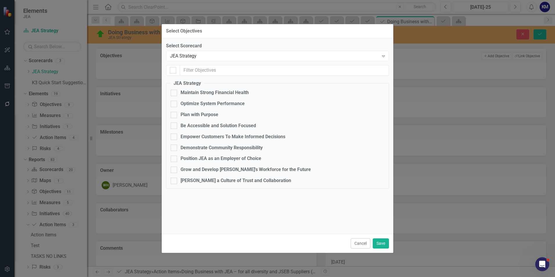
click at [365, 245] on button "Cancel" at bounding box center [361, 243] width 20 height 10
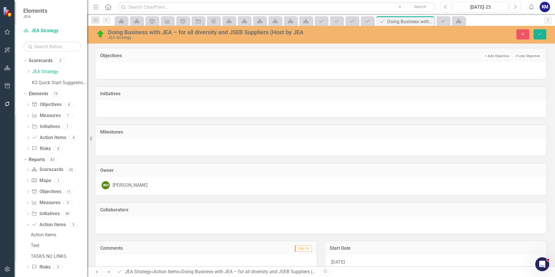
click at [295, 97] on td "Initiatives" at bounding box center [321, 95] width 442 height 8
click at [350, 106] on div at bounding box center [321, 109] width 450 height 17
click at [520, 93] on button "Link Tag Link Initiative" at bounding box center [527, 95] width 28 height 8
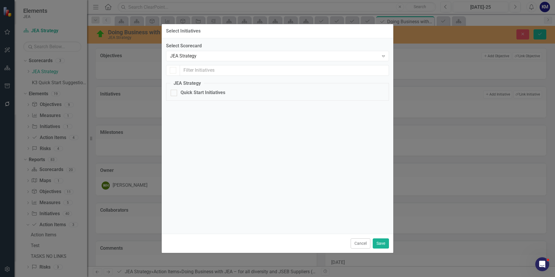
checkbox input "false"
click at [362, 247] on button "Cancel" at bounding box center [361, 243] width 20 height 10
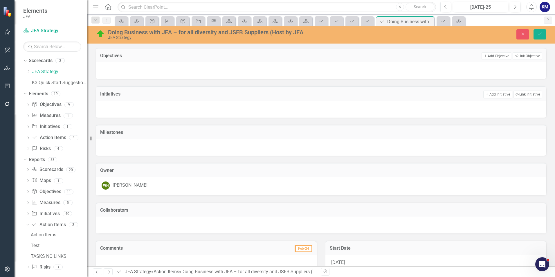
click at [322, 145] on div at bounding box center [321, 147] width 450 height 17
click at [524, 132] on button "Link Tag Link Milestone" at bounding box center [526, 133] width 30 height 8
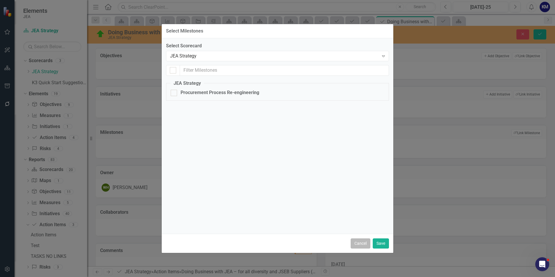
click at [359, 247] on button "Cancel" at bounding box center [361, 243] width 20 height 10
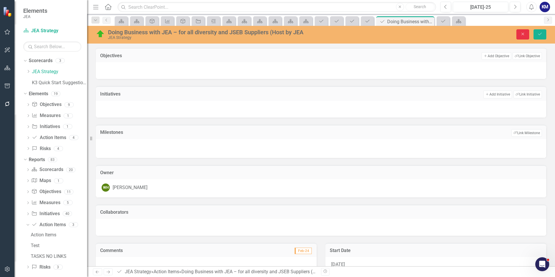
click at [523, 36] on button "Close" at bounding box center [522, 34] width 13 height 10
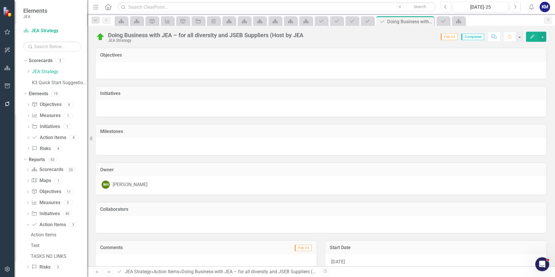
click at [383, 161] on div "Owner WH [PERSON_NAME]" at bounding box center [320, 175] width 459 height 40
click at [544, 37] on button "button" at bounding box center [543, 37] width 8 height 10
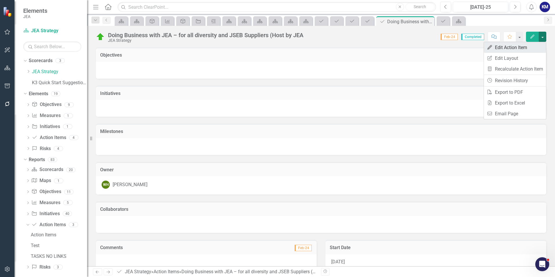
click at [513, 46] on link "Edit Edit Action Item" at bounding box center [515, 47] width 62 height 11
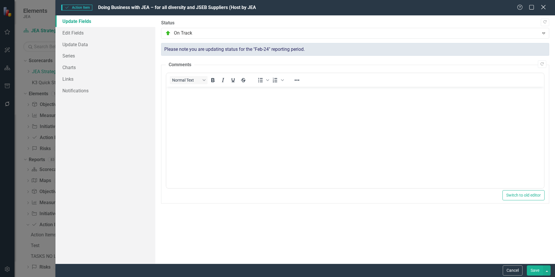
click at [546, 8] on icon "Close" at bounding box center [542, 7] width 7 height 6
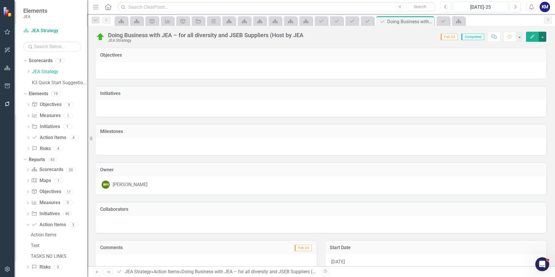
click at [541, 35] on button "button" at bounding box center [543, 37] width 8 height 10
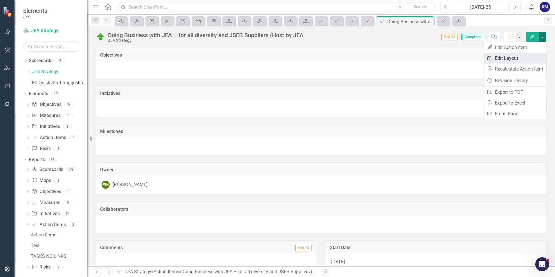
click at [517, 55] on link "Edit Report Edit Layout" at bounding box center [515, 58] width 62 height 11
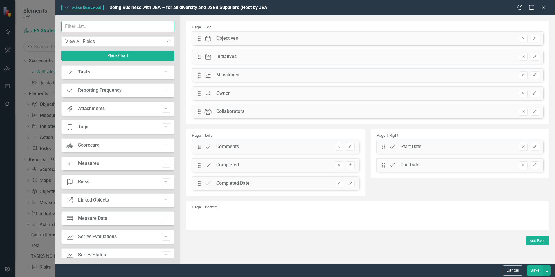
click at [109, 28] on input "text" at bounding box center [117, 26] width 113 height 11
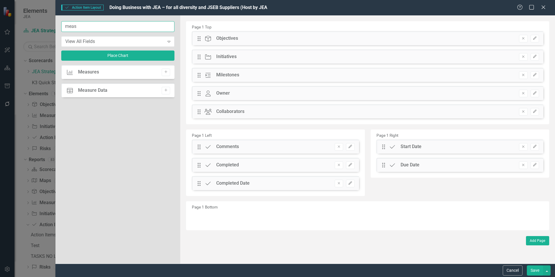
type input "meas"
click at [113, 76] on div "Measure Measures Add" at bounding box center [117, 72] width 113 height 14
click at [167, 74] on button "Add" at bounding box center [166, 72] width 8 height 8
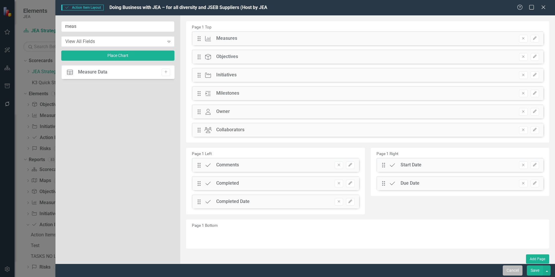
click at [513, 272] on button "Cancel" at bounding box center [513, 270] width 20 height 10
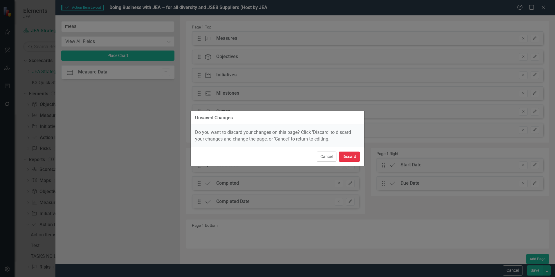
click at [356, 152] on button "Discard" at bounding box center [349, 156] width 21 height 10
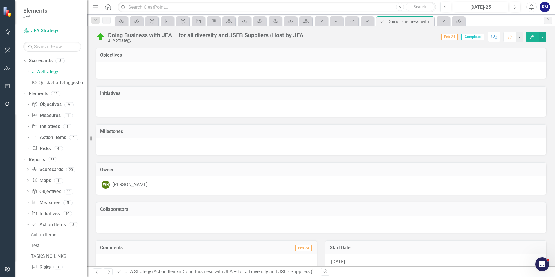
click at [380, 145] on div at bounding box center [321, 146] width 450 height 17
click at [429, 21] on icon "Close" at bounding box center [429, 21] width 6 height 5
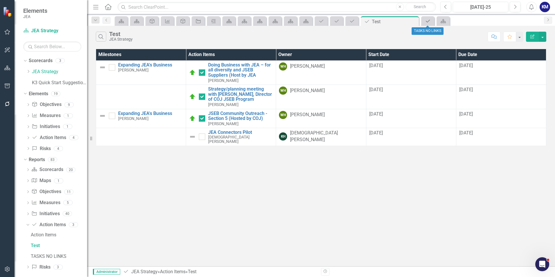
click at [429, 21] on icon at bounding box center [428, 21] width 4 height 3
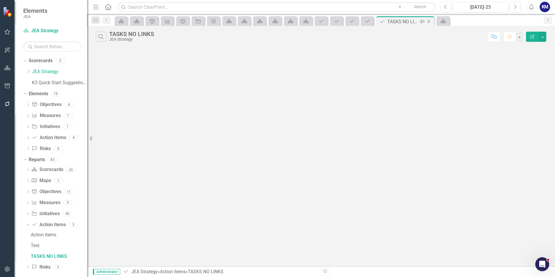
click at [428, 21] on icon "Close" at bounding box center [429, 21] width 6 height 5
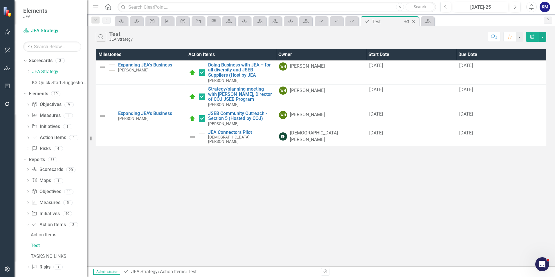
click at [415, 22] on icon "Close" at bounding box center [413, 21] width 6 height 5
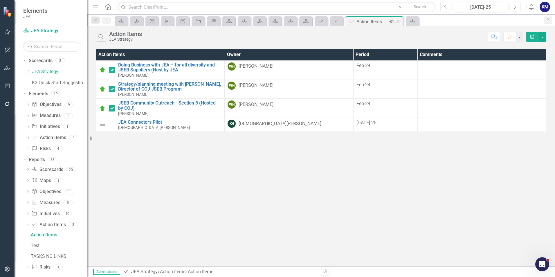
click at [398, 21] on icon "Close" at bounding box center [398, 21] width 6 height 5
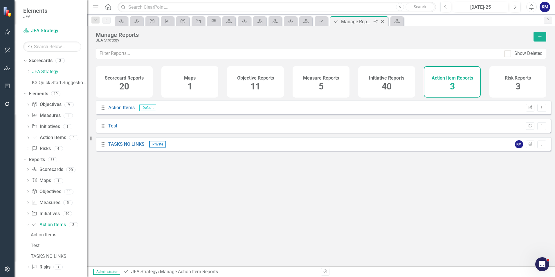
click at [384, 21] on icon "Close" at bounding box center [383, 21] width 6 height 5
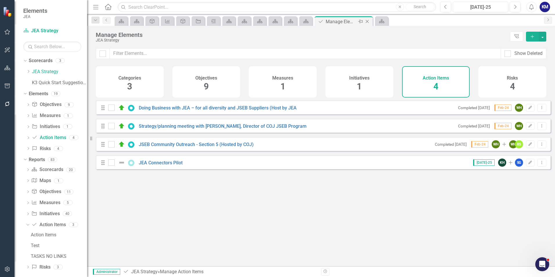
click at [369, 20] on icon "Close" at bounding box center [367, 21] width 6 height 5
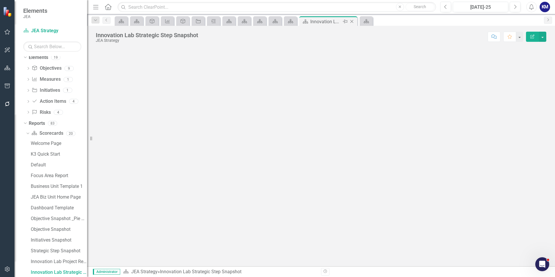
click at [355, 21] on div "Scorecard Innovation Lab Strategic Step Snapshot Pin Close" at bounding box center [328, 21] width 58 height 10
click at [353, 21] on icon "Close" at bounding box center [352, 21] width 6 height 5
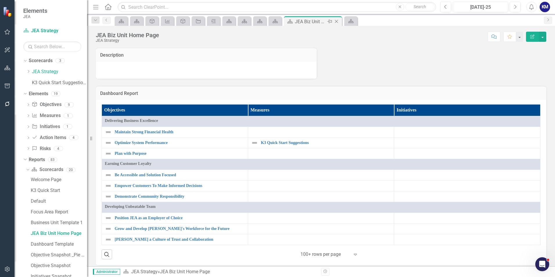
click at [336, 21] on icon "Close" at bounding box center [336, 21] width 6 height 5
click at [323, 21] on icon "Close" at bounding box center [321, 21] width 6 height 5
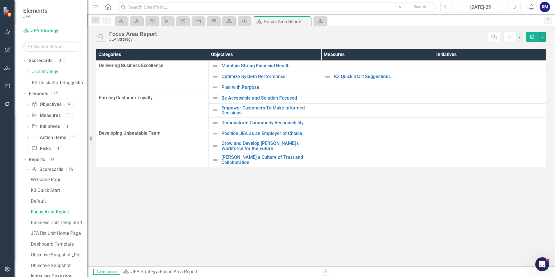
click at [227, 196] on div "Search Focus Area Report JEA Strategy Comment Favorite Edit Report Categories O…" at bounding box center [321, 146] width 468 height 240
click at [283, 98] on link "Be Accessible and Solution Focused" at bounding box center [269, 97] width 97 height 5
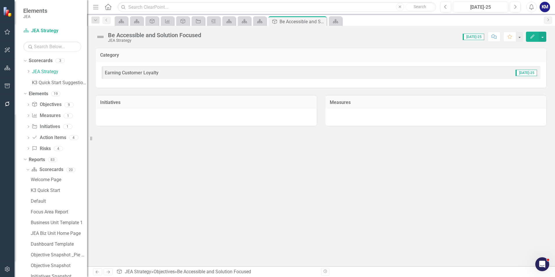
click at [223, 118] on div at bounding box center [206, 117] width 221 height 17
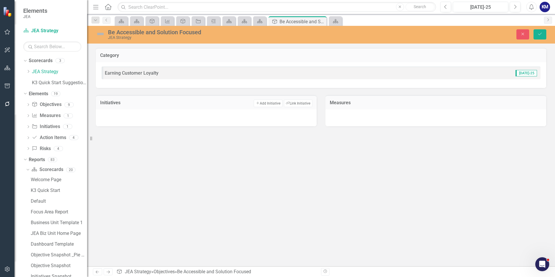
click at [280, 152] on div "Category Earning Customer Loyalty [DATE]-25 Initiatives Add Add Initiative Link…" at bounding box center [321, 157] width 468 height 218
click at [526, 35] on button "Close" at bounding box center [522, 34] width 13 height 10
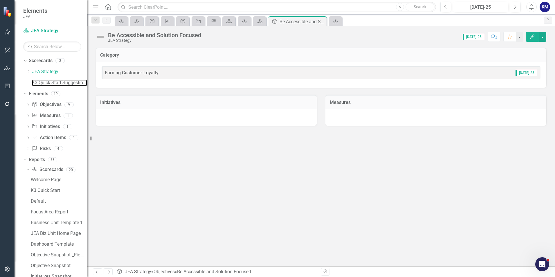
drag, startPoint x: 43, startPoint y: 82, endPoint x: 128, endPoint y: 24, distance: 103.5
click at [43, 82] on link "K3 Quick Start Suggestions" at bounding box center [59, 83] width 55 height 7
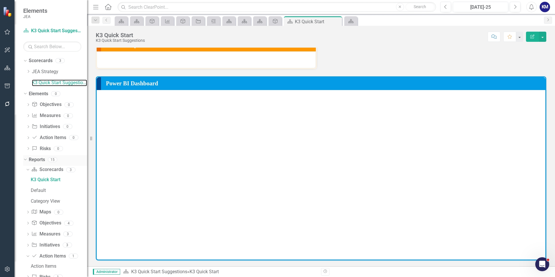
scroll to position [15, 0]
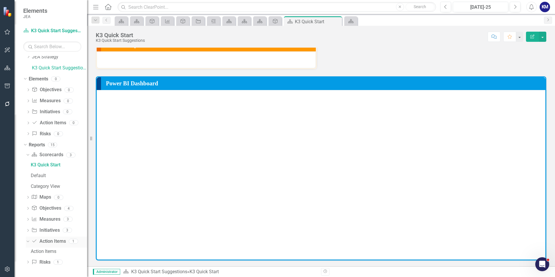
click at [48, 243] on link "Action Item Action Items" at bounding box center [48, 241] width 34 height 7
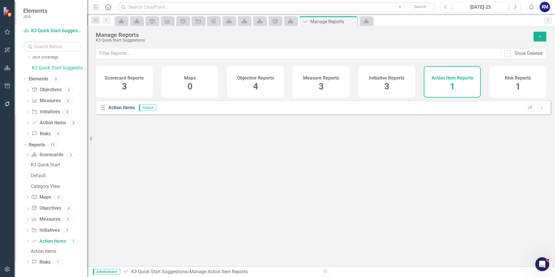
click at [126, 110] on link "Action Items" at bounding box center [121, 108] width 26 height 6
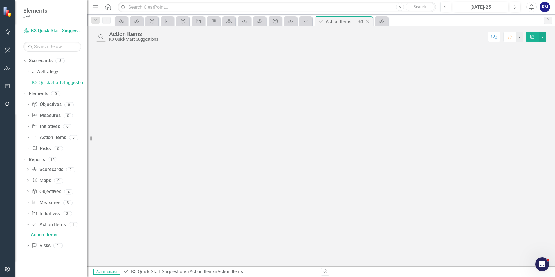
click at [368, 22] on icon at bounding box center [367, 21] width 3 height 3
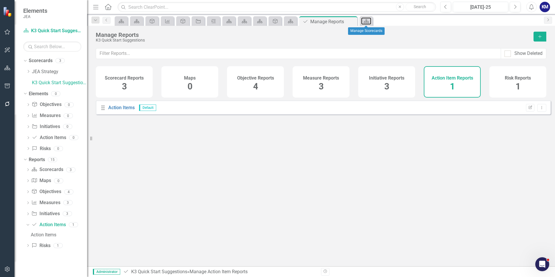
click at [368, 22] on icon at bounding box center [366, 21] width 5 height 4
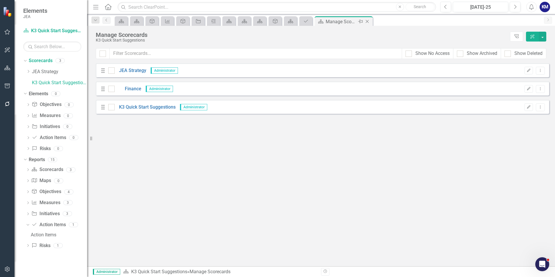
click at [371, 22] on div "Close" at bounding box center [367, 21] width 7 height 7
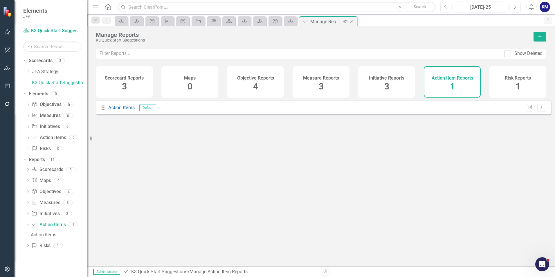
click at [353, 23] on icon "Close" at bounding box center [352, 21] width 6 height 5
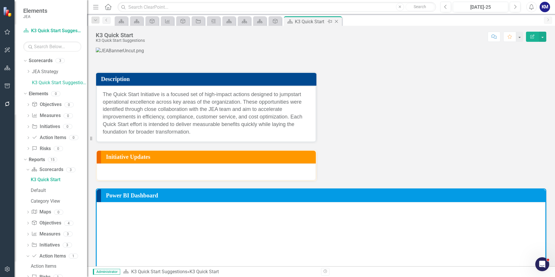
click at [338, 22] on icon "Close" at bounding box center [336, 21] width 6 height 5
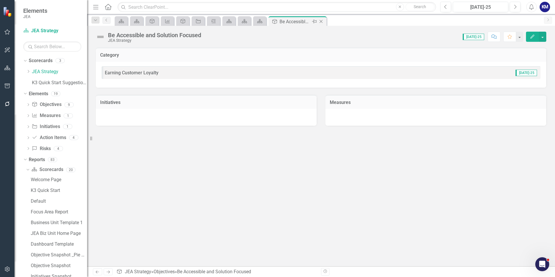
click at [322, 22] on icon "Close" at bounding box center [321, 21] width 6 height 5
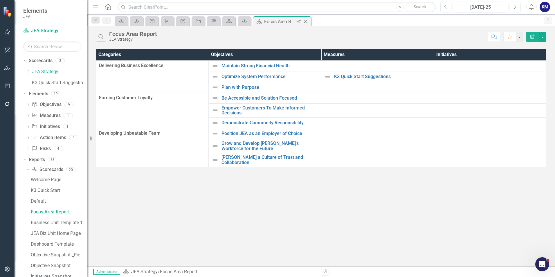
click at [307, 21] on icon "Close" at bounding box center [306, 21] width 6 height 5
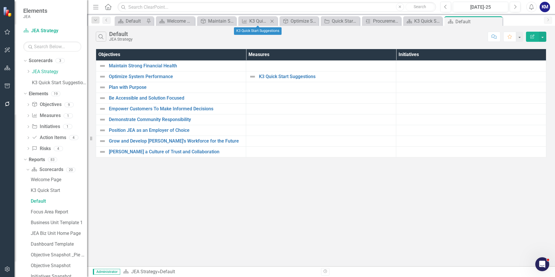
click at [273, 20] on icon "Close" at bounding box center [272, 21] width 6 height 5
click at [247, 21] on icon "Close" at bounding box center [246, 21] width 6 height 5
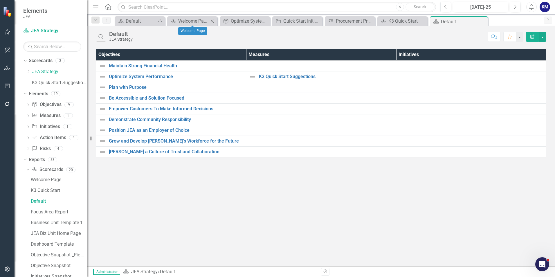
click at [214, 20] on icon at bounding box center [212, 20] width 3 height 3
click at [230, 23] on icon "Close" at bounding box center [228, 21] width 6 height 5
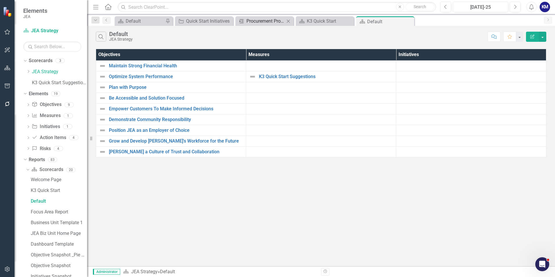
click at [252, 21] on div "Procurement Process Re-engineering" at bounding box center [265, 20] width 38 height 7
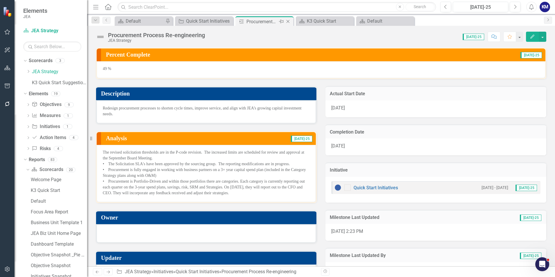
click at [289, 21] on icon "Close" at bounding box center [288, 21] width 6 height 5
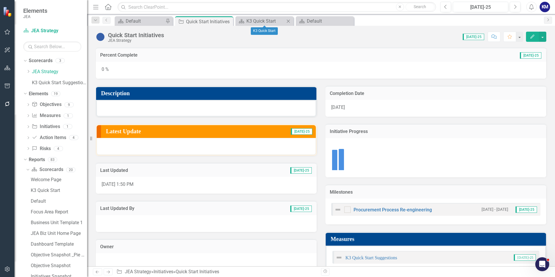
click at [291, 21] on div "Close" at bounding box center [288, 20] width 7 height 7
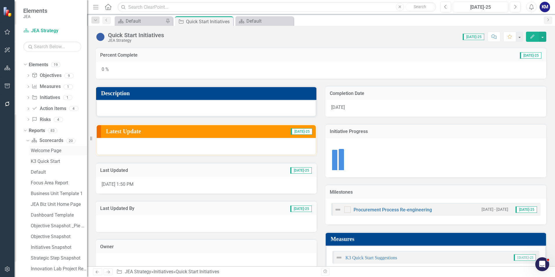
click at [48, 148] on div "Welcome Page" at bounding box center [59, 150] width 56 height 5
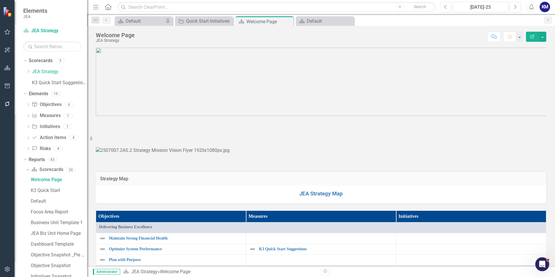
click at [56, 185] on div "Welcome Page K3 Quick Start Default Focus Area Report Business Unit Template 1 …" at bounding box center [56, 281] width 61 height 213
click at [56, 187] on link "K3 Quick Start" at bounding box center [58, 190] width 58 height 9
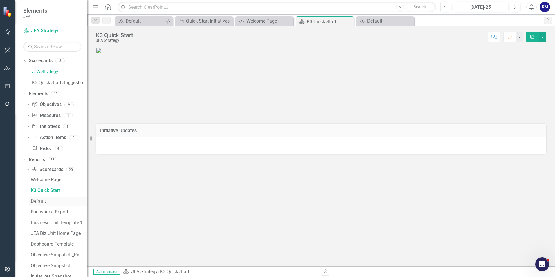
click at [58, 201] on div "Default" at bounding box center [59, 200] width 56 height 5
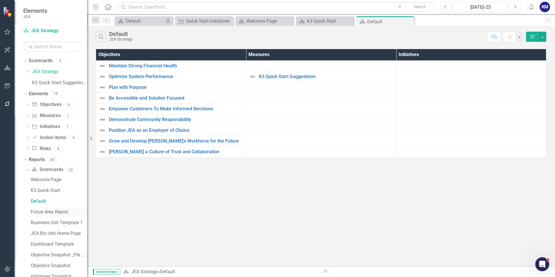
click at [48, 213] on div "Focus Area Report" at bounding box center [59, 211] width 56 height 5
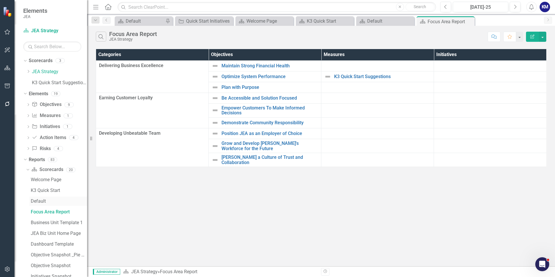
click at [55, 202] on div "Default" at bounding box center [59, 200] width 56 height 5
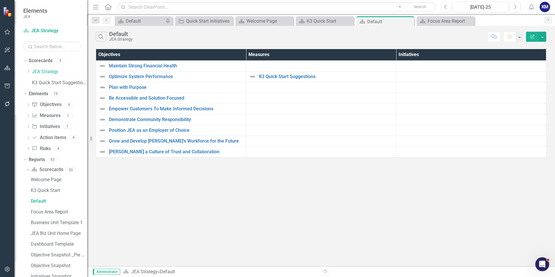
drag, startPoint x: 245, startPoint y: 219, endPoint x: 331, endPoint y: 139, distance: 117.9
click at [245, 219] on div "Search Default JEA Strategy Comment Favorite Edit Report Objectives Measures In…" at bounding box center [321, 146] width 468 height 240
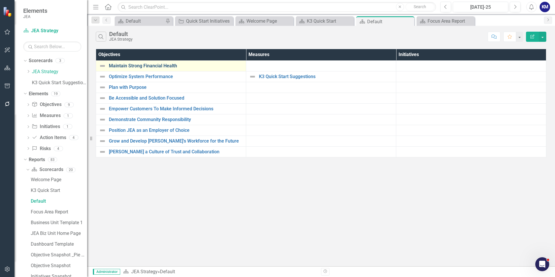
click at [154, 65] on link "Maintain Strong Financial Health" at bounding box center [176, 65] width 134 height 5
